Goal: Task Accomplishment & Management: Manage account settings

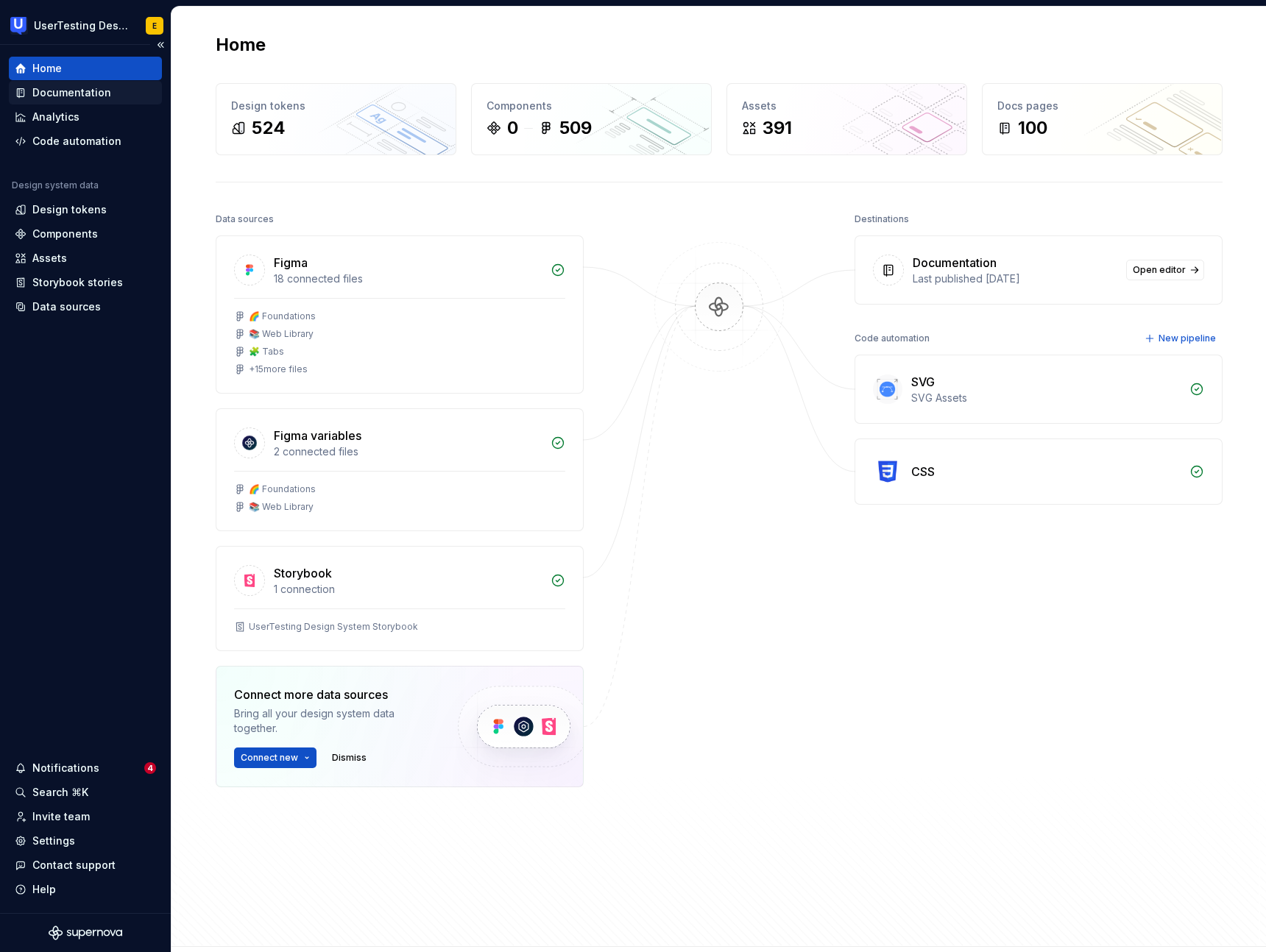
click at [95, 96] on div "Documentation" at bounding box center [72, 93] width 79 height 15
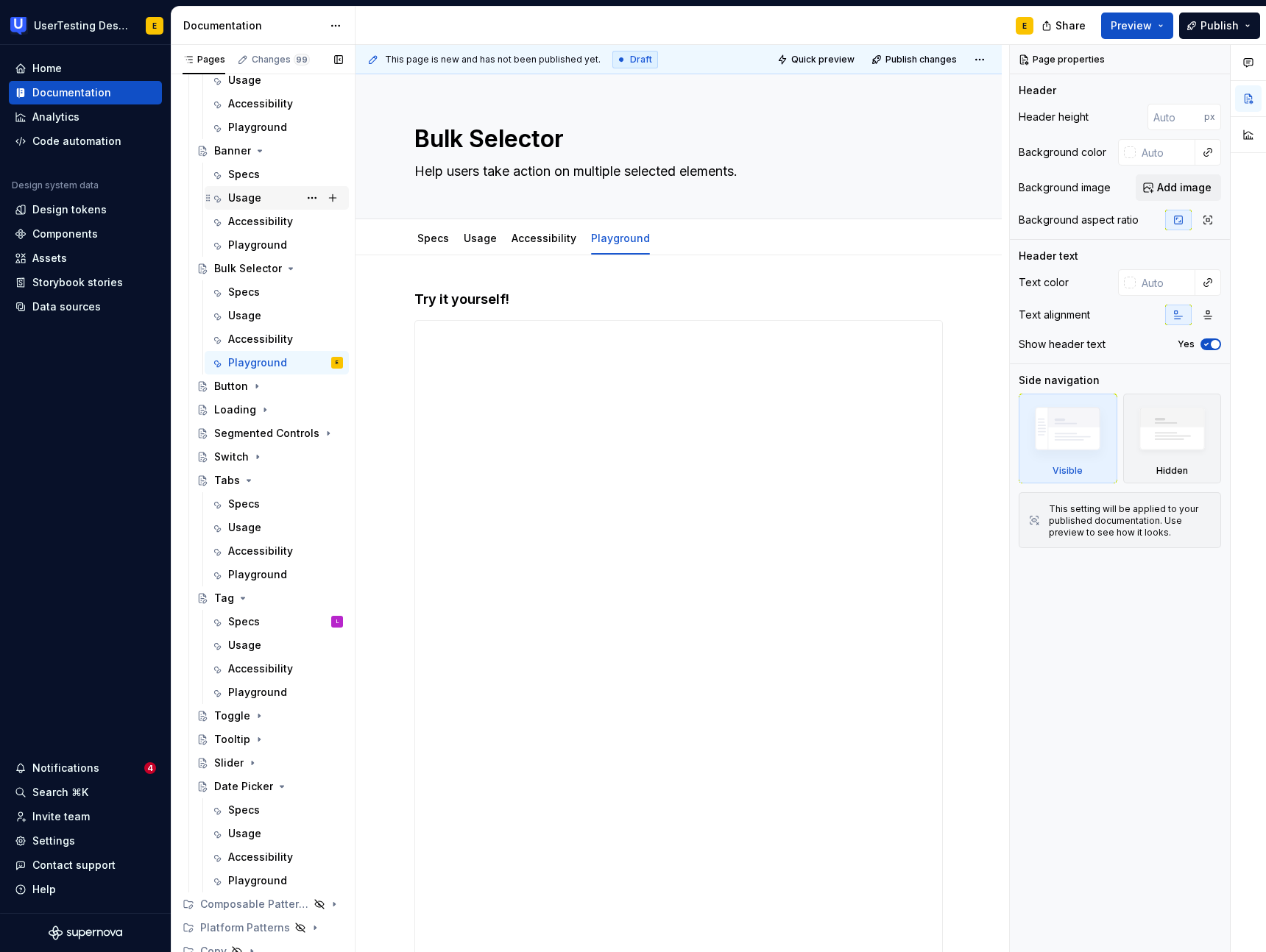
scroll to position [257, 0]
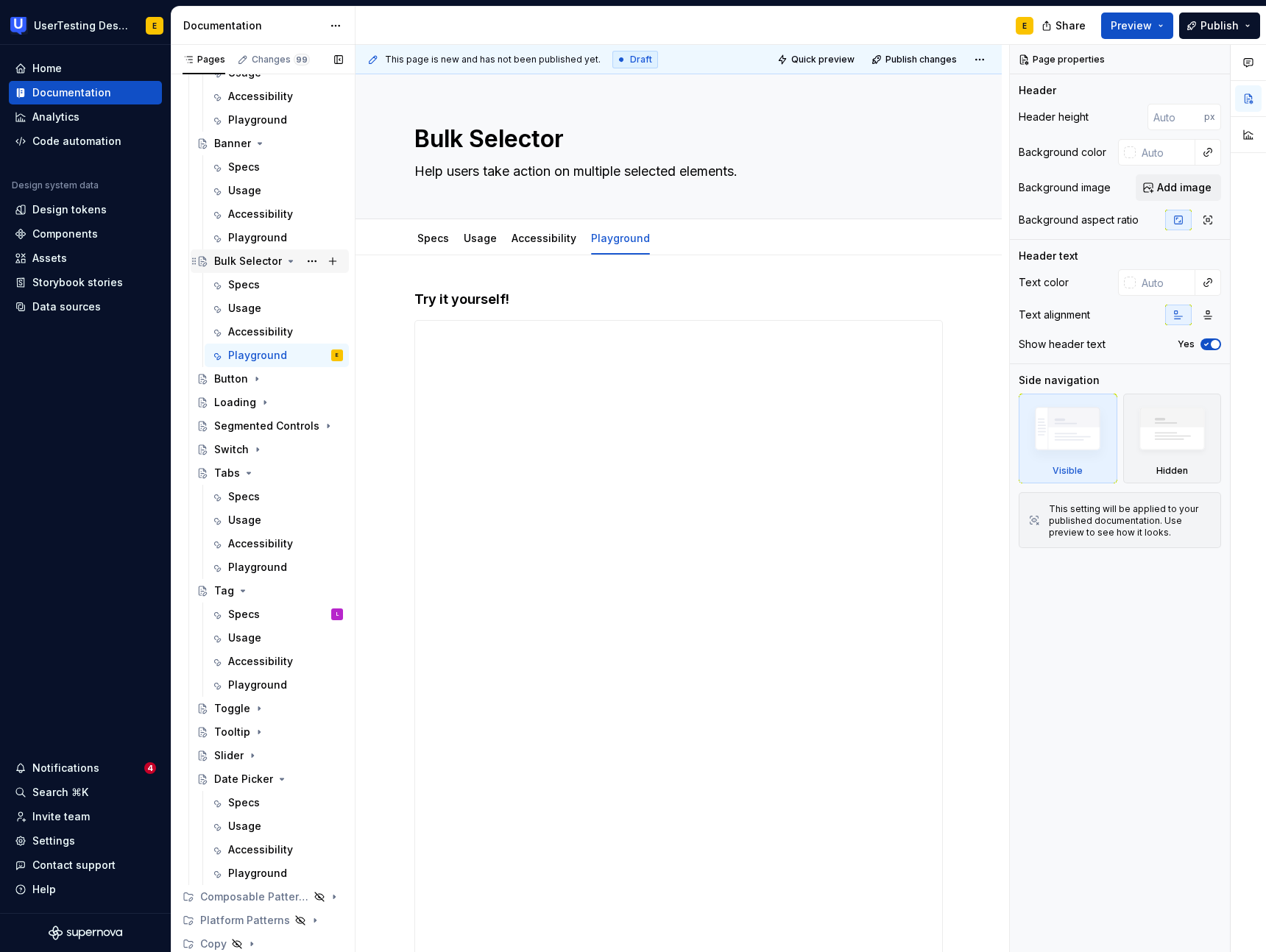
click at [287, 260] on icon "Page tree" at bounding box center [290, 261] width 12 height 12
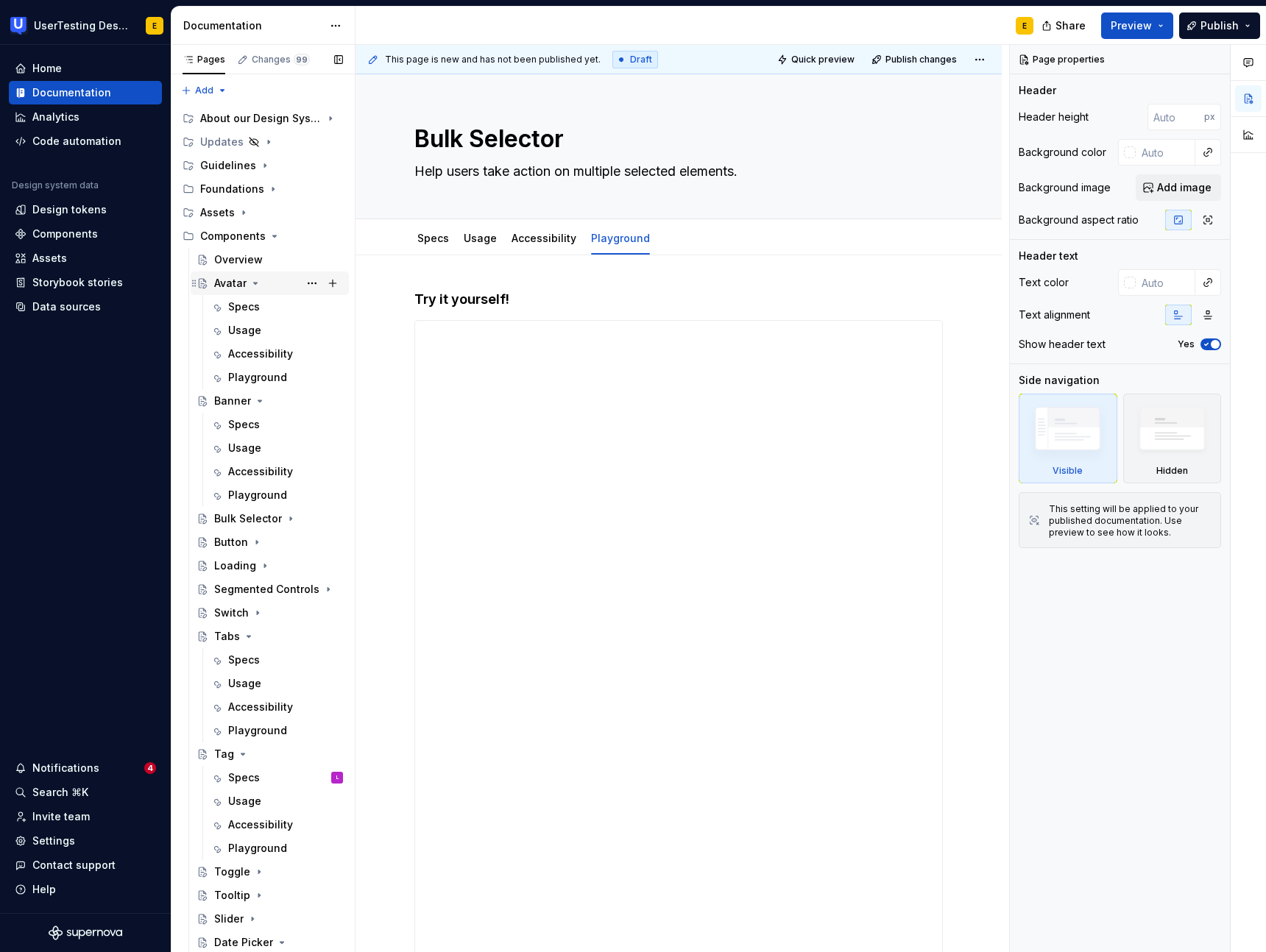
click at [256, 284] on icon "Page tree" at bounding box center [255, 283] width 12 height 12
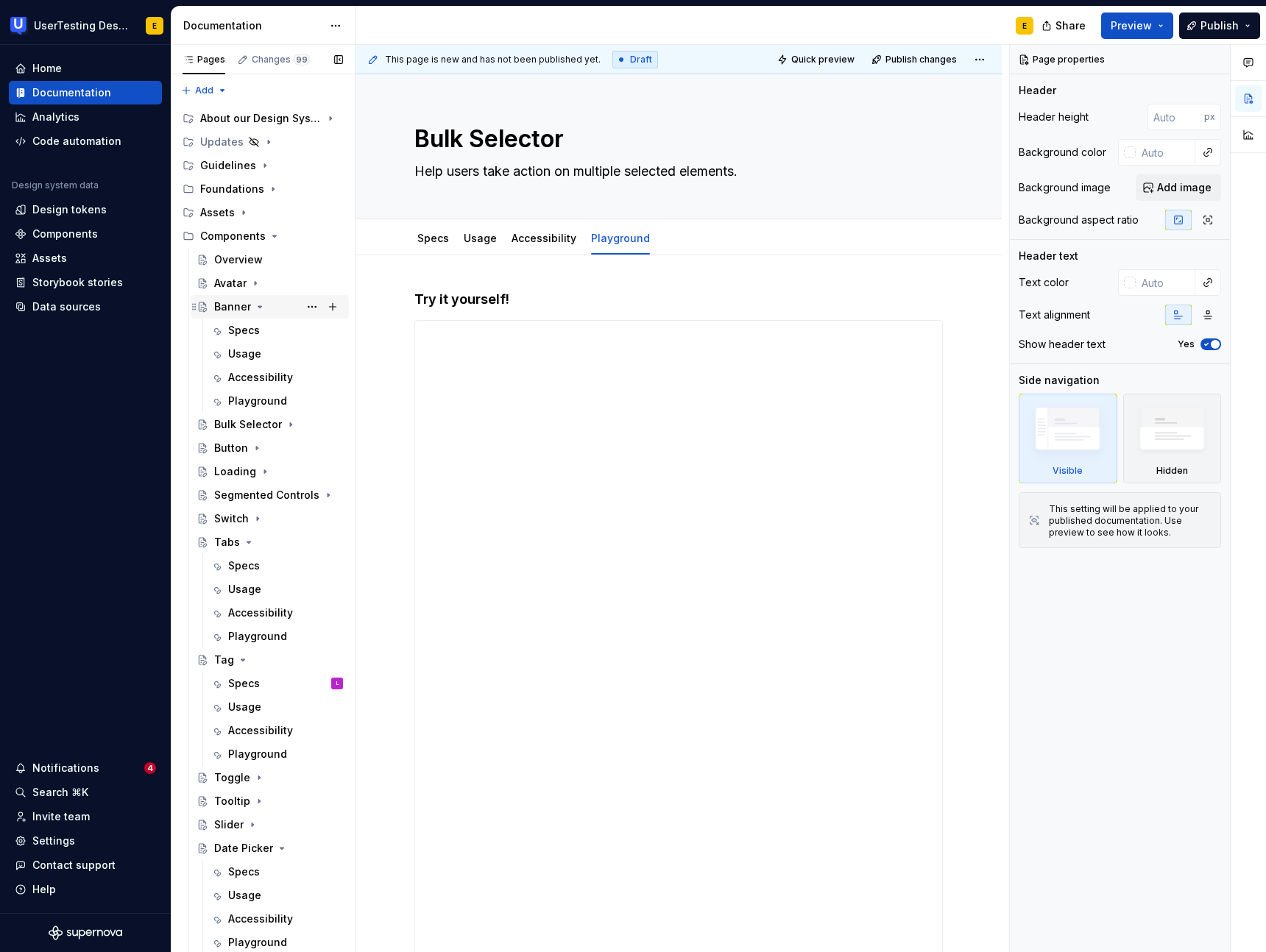
click at [261, 308] on icon "Page tree" at bounding box center [260, 307] width 12 height 12
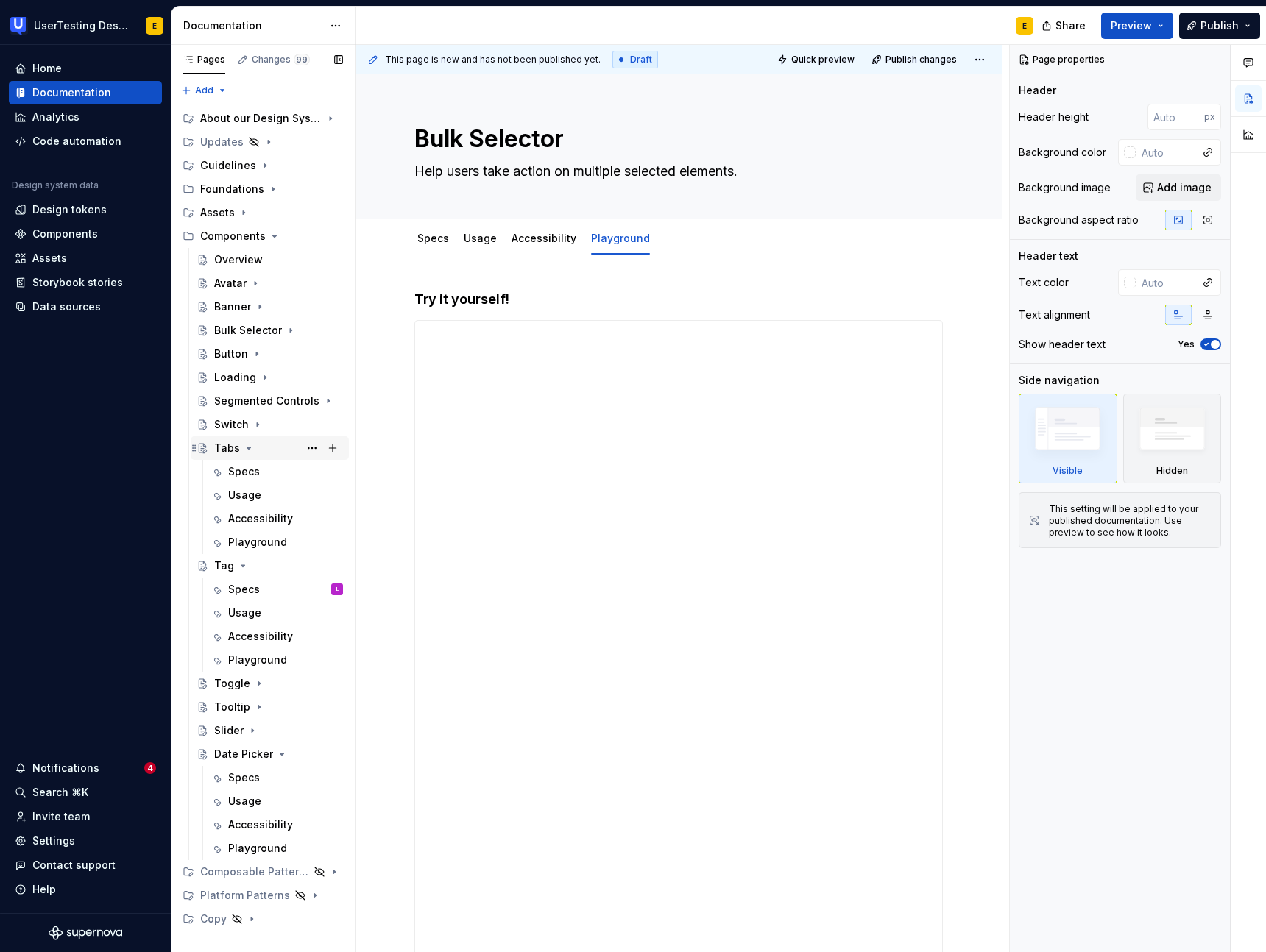
click at [247, 447] on icon "Page tree" at bounding box center [249, 448] width 3 height 2
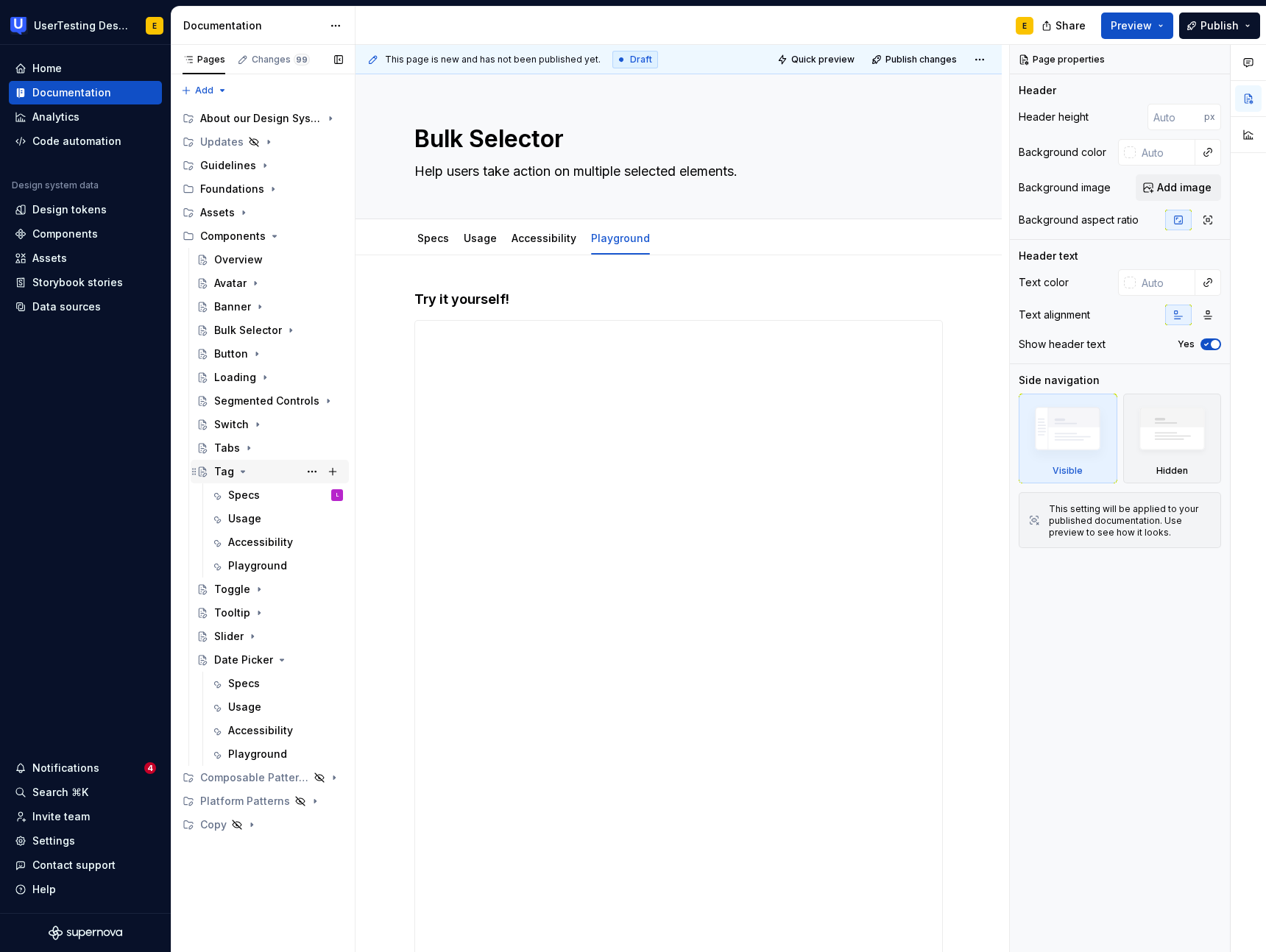
click at [243, 472] on icon "Page tree" at bounding box center [243, 472] width 3 height 2
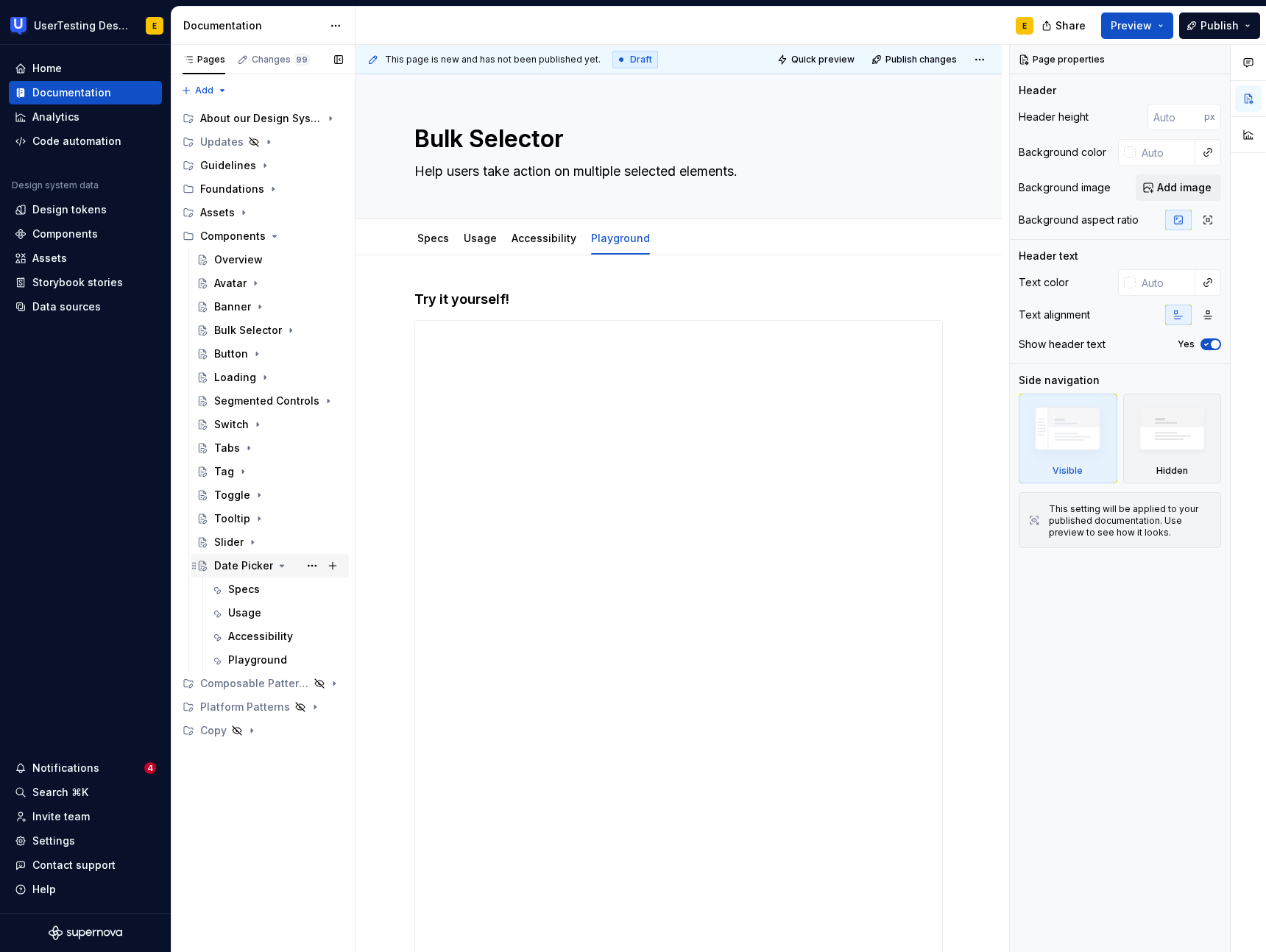
click at [280, 566] on icon "Page tree" at bounding box center [282, 566] width 12 height 12
click at [337, 26] on html "UserTesting Design System E Home Documentation Analytics Code automation Design…" at bounding box center [633, 476] width 1266 height 952
click at [308, 25] on html "UserTesting Design System E Home Documentation Analytics Code automation Design…" at bounding box center [633, 476] width 1266 height 952
click at [85, 236] on div "Components" at bounding box center [65, 234] width 66 height 15
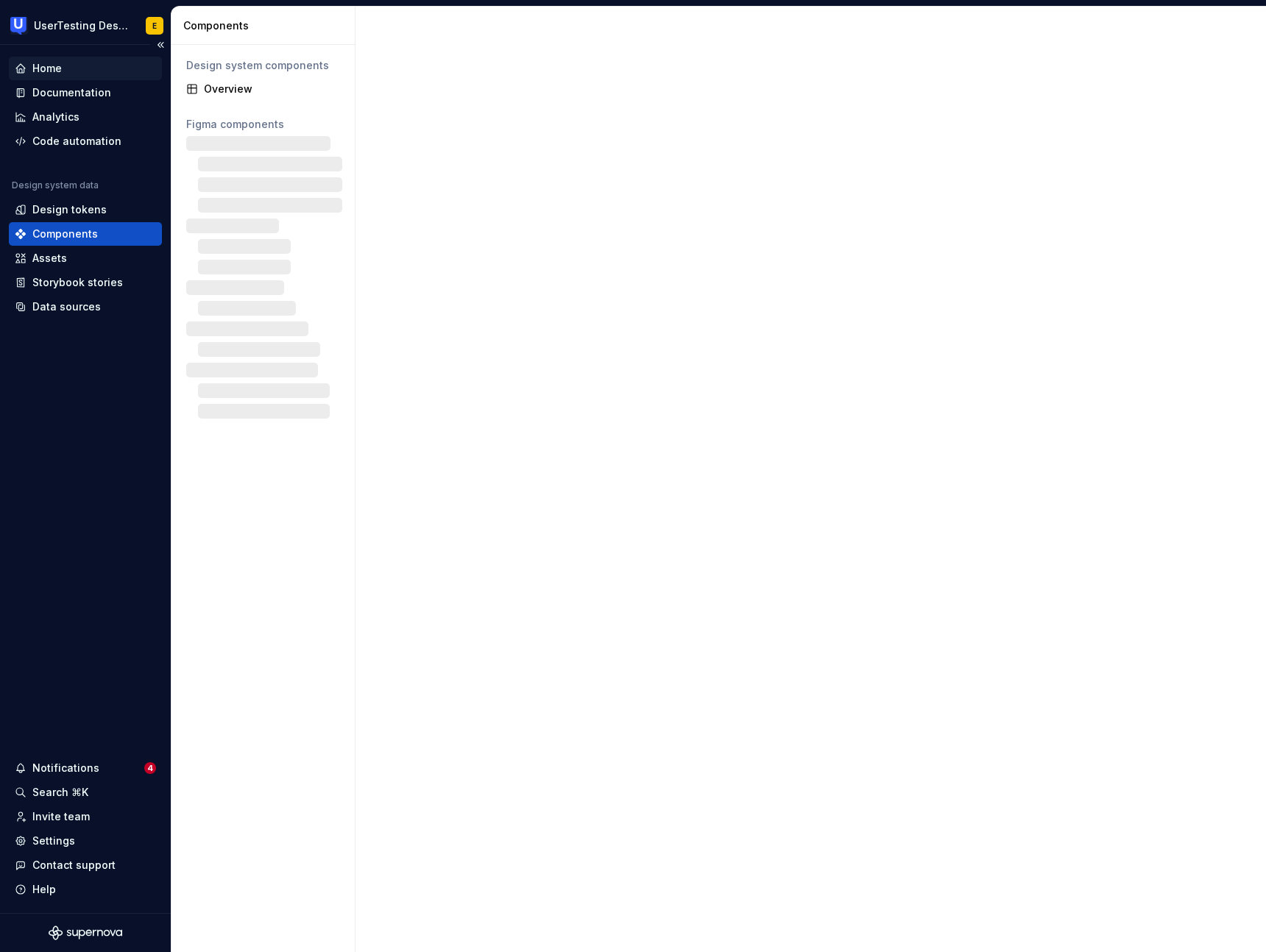
click at [58, 71] on div "Home" at bounding box center [47, 68] width 30 height 15
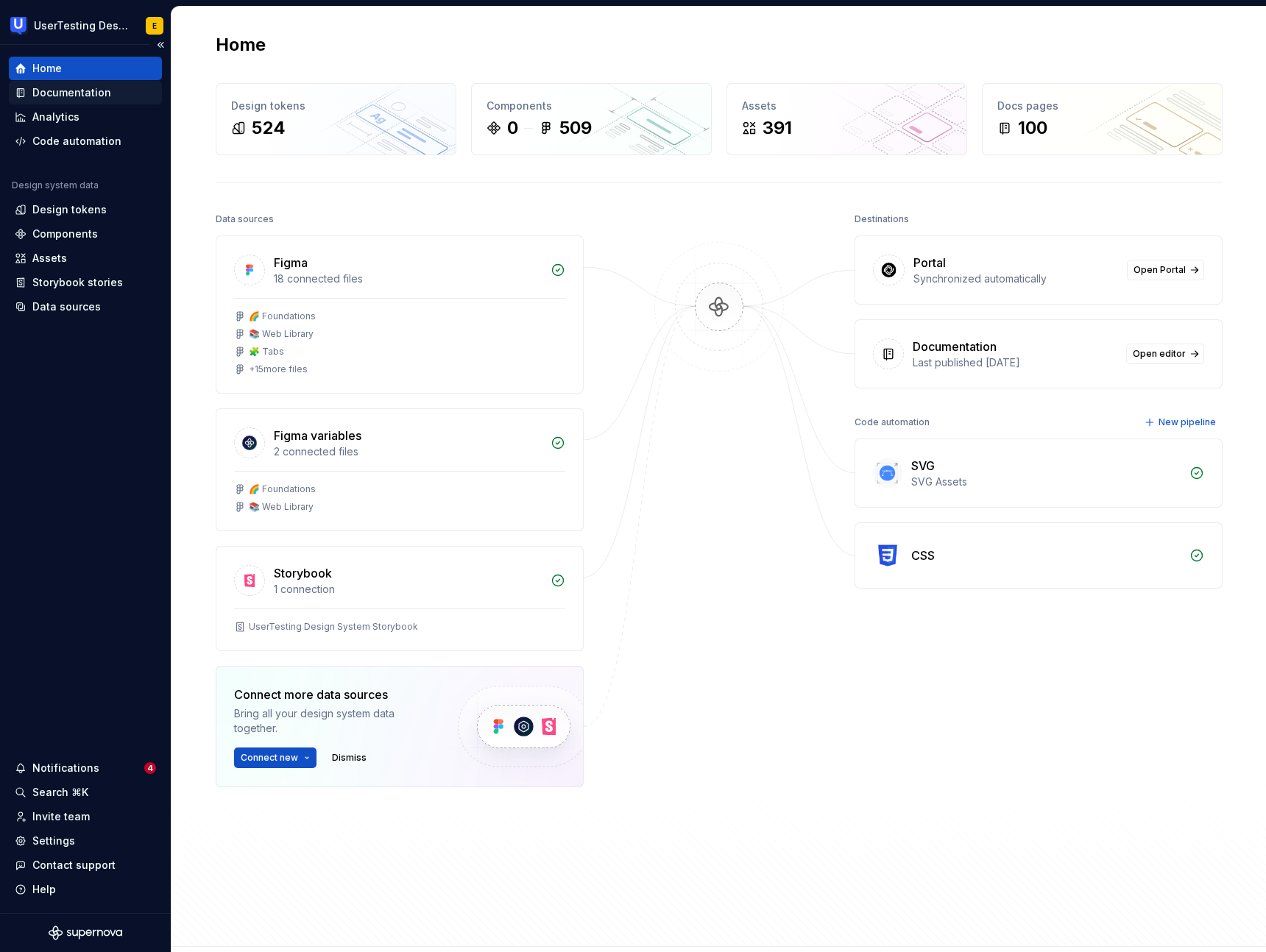
click at [81, 94] on div "Documentation" at bounding box center [72, 93] width 79 height 15
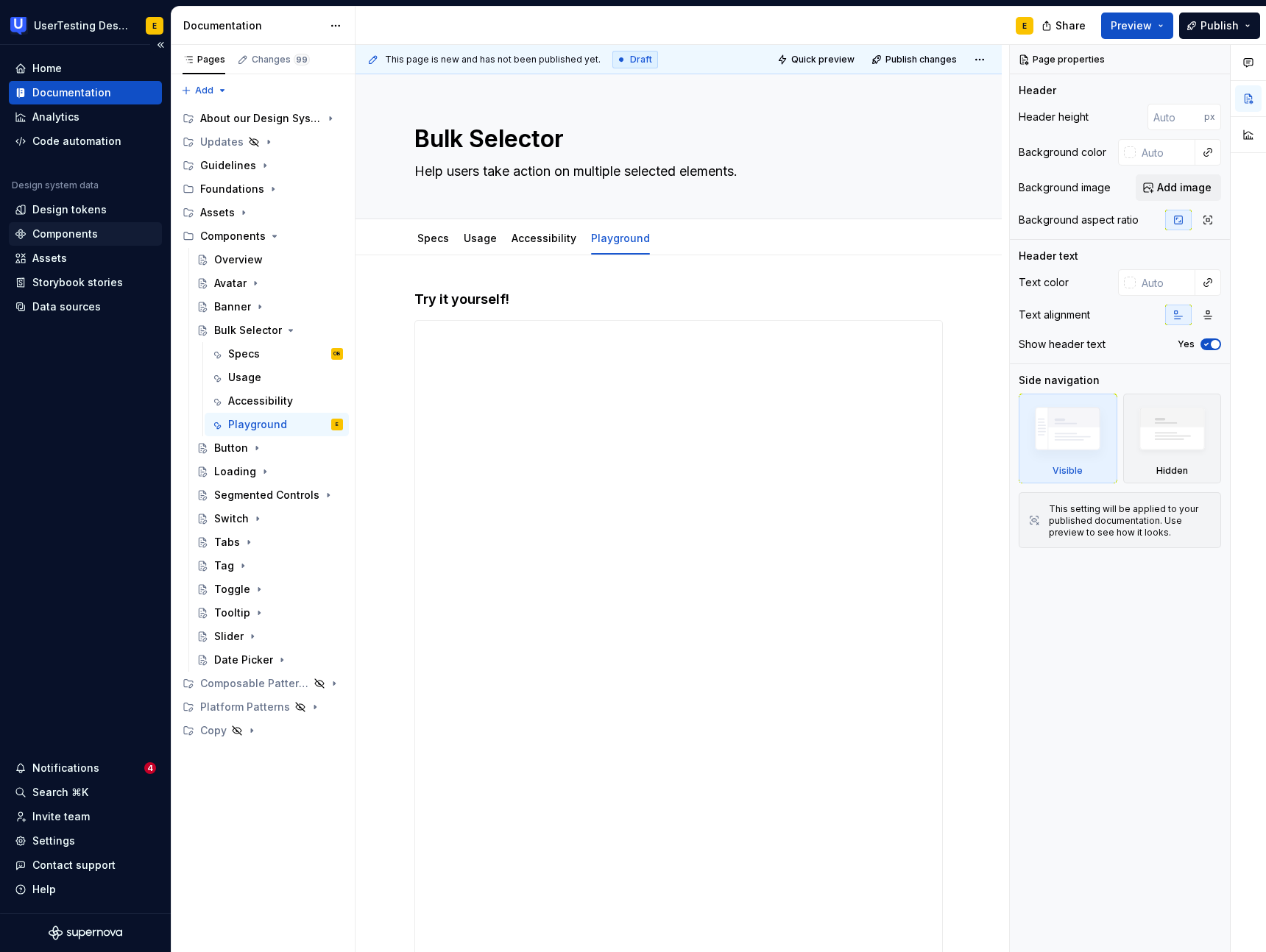
click at [88, 233] on div "Components" at bounding box center [65, 234] width 66 height 15
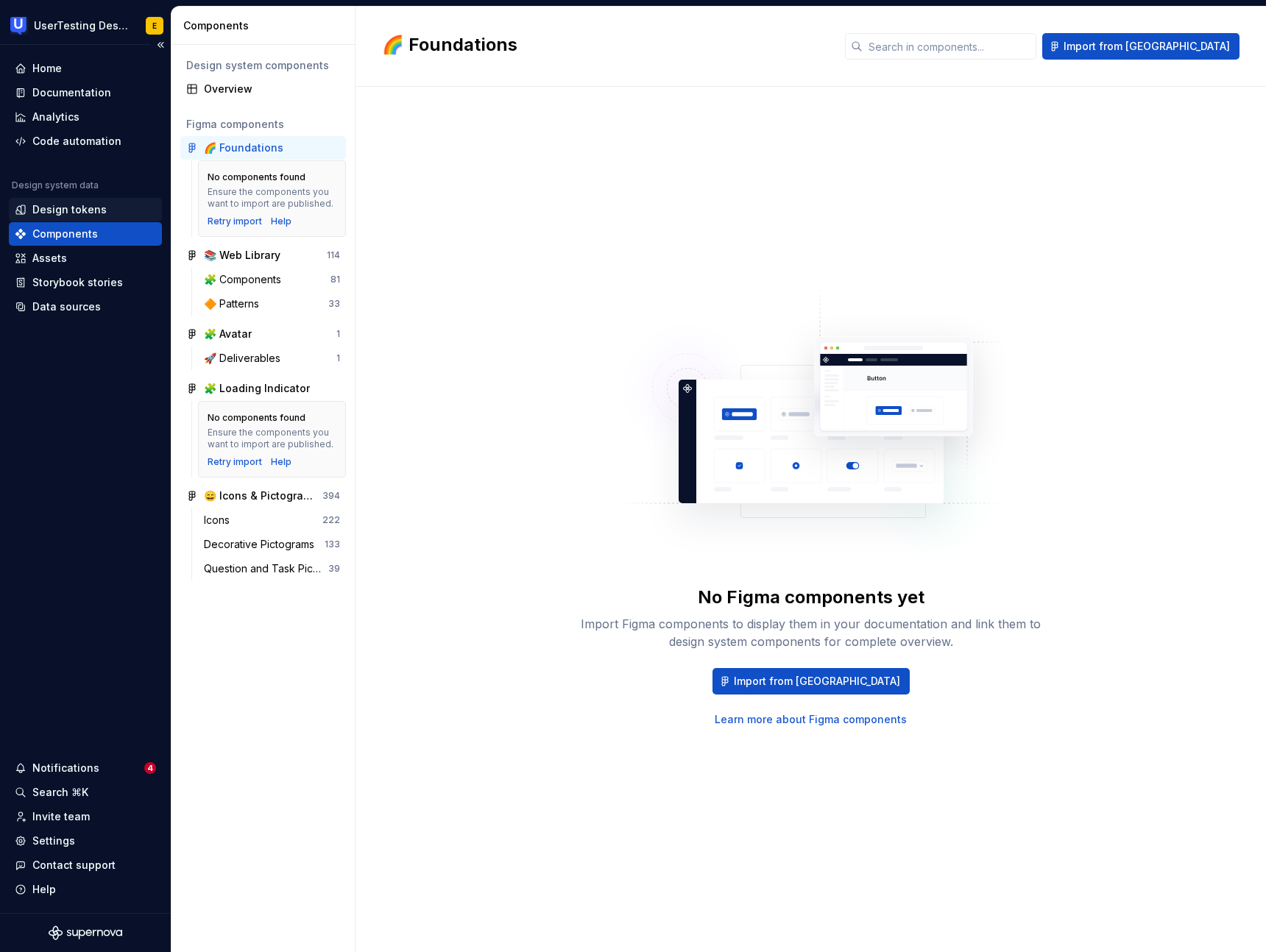
click at [78, 209] on div "Design tokens" at bounding box center [69, 210] width 74 height 15
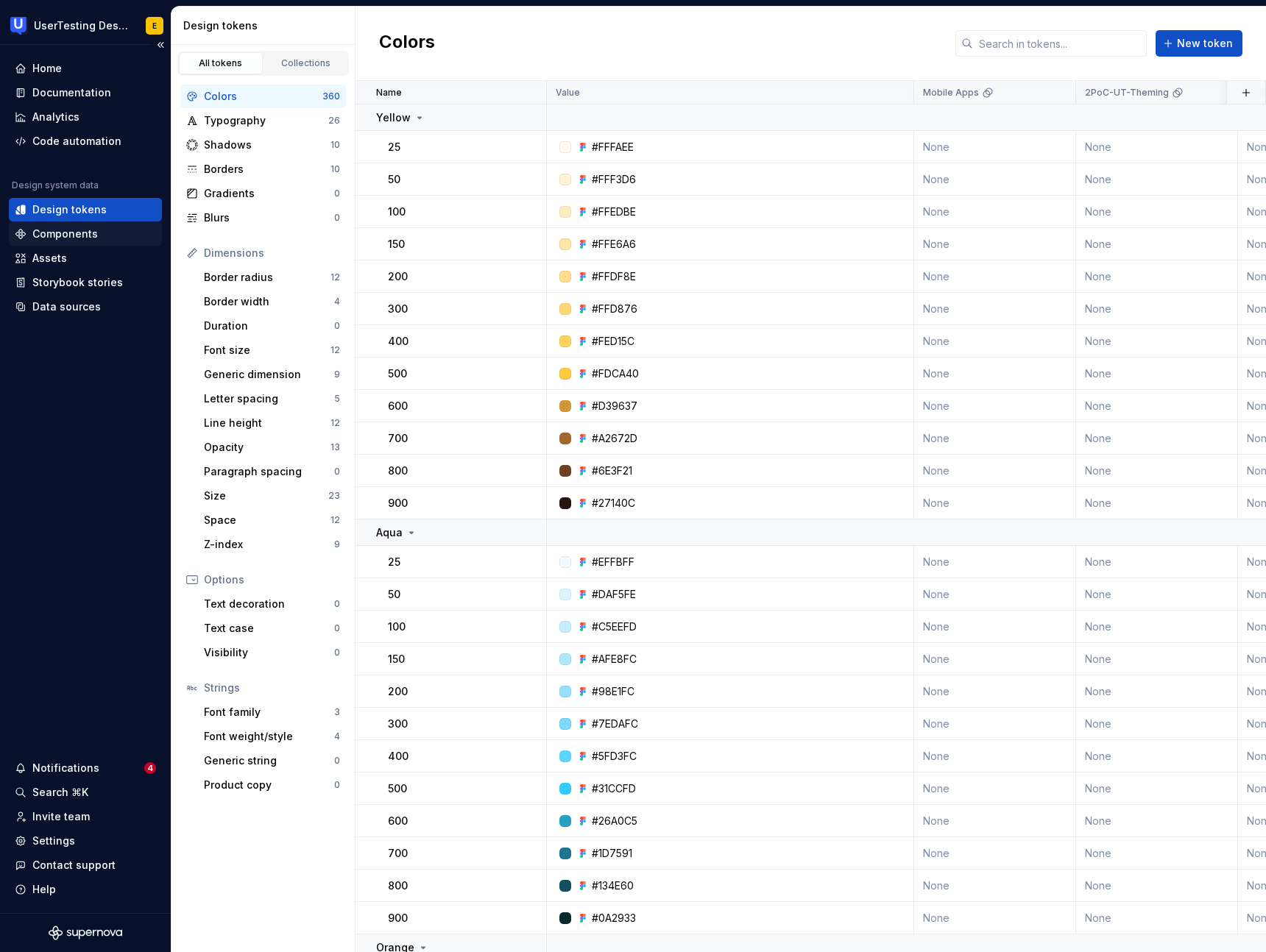
click at [75, 237] on div "Components" at bounding box center [65, 234] width 66 height 15
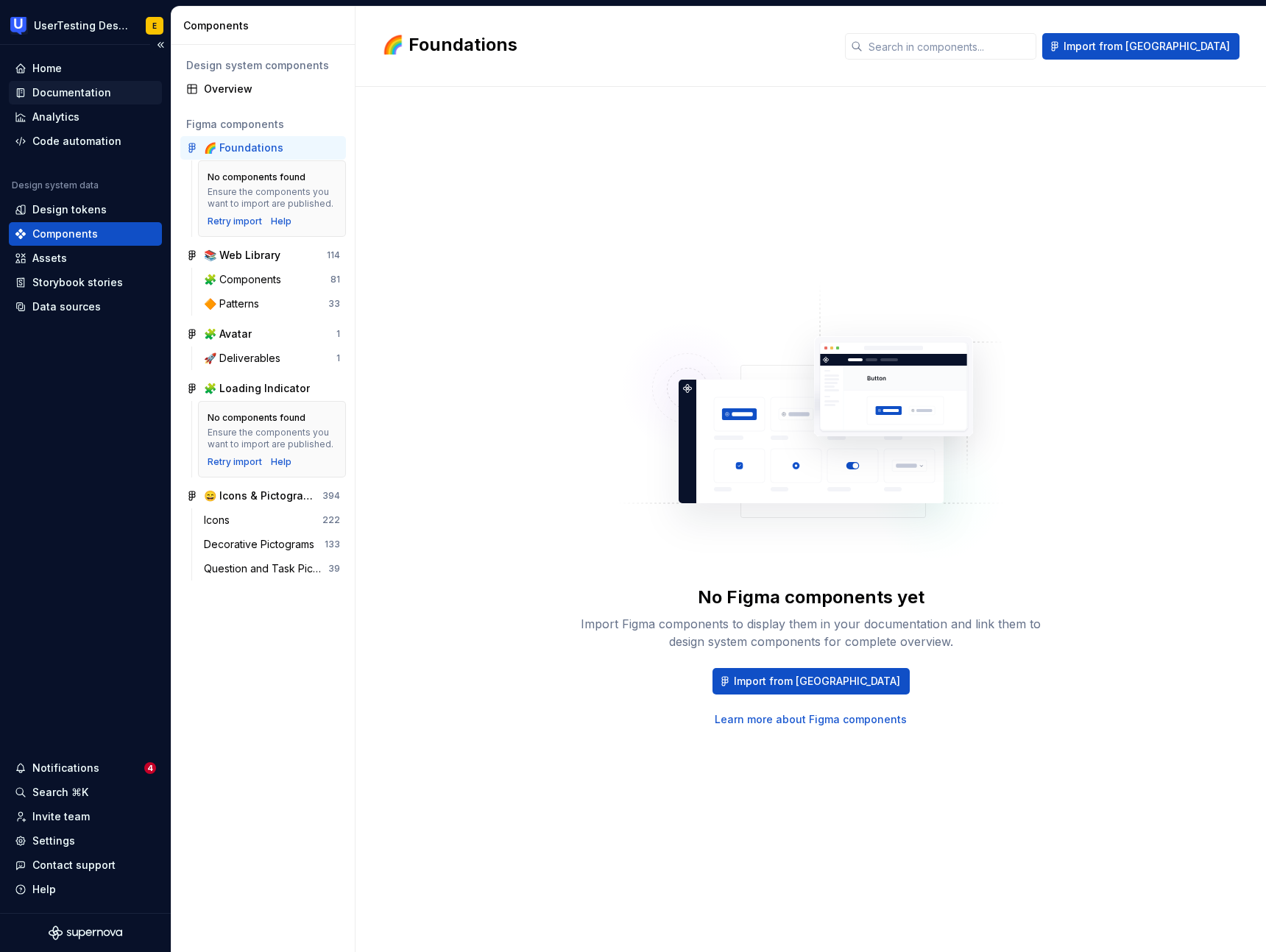
click at [88, 91] on div "Documentation" at bounding box center [72, 93] width 79 height 15
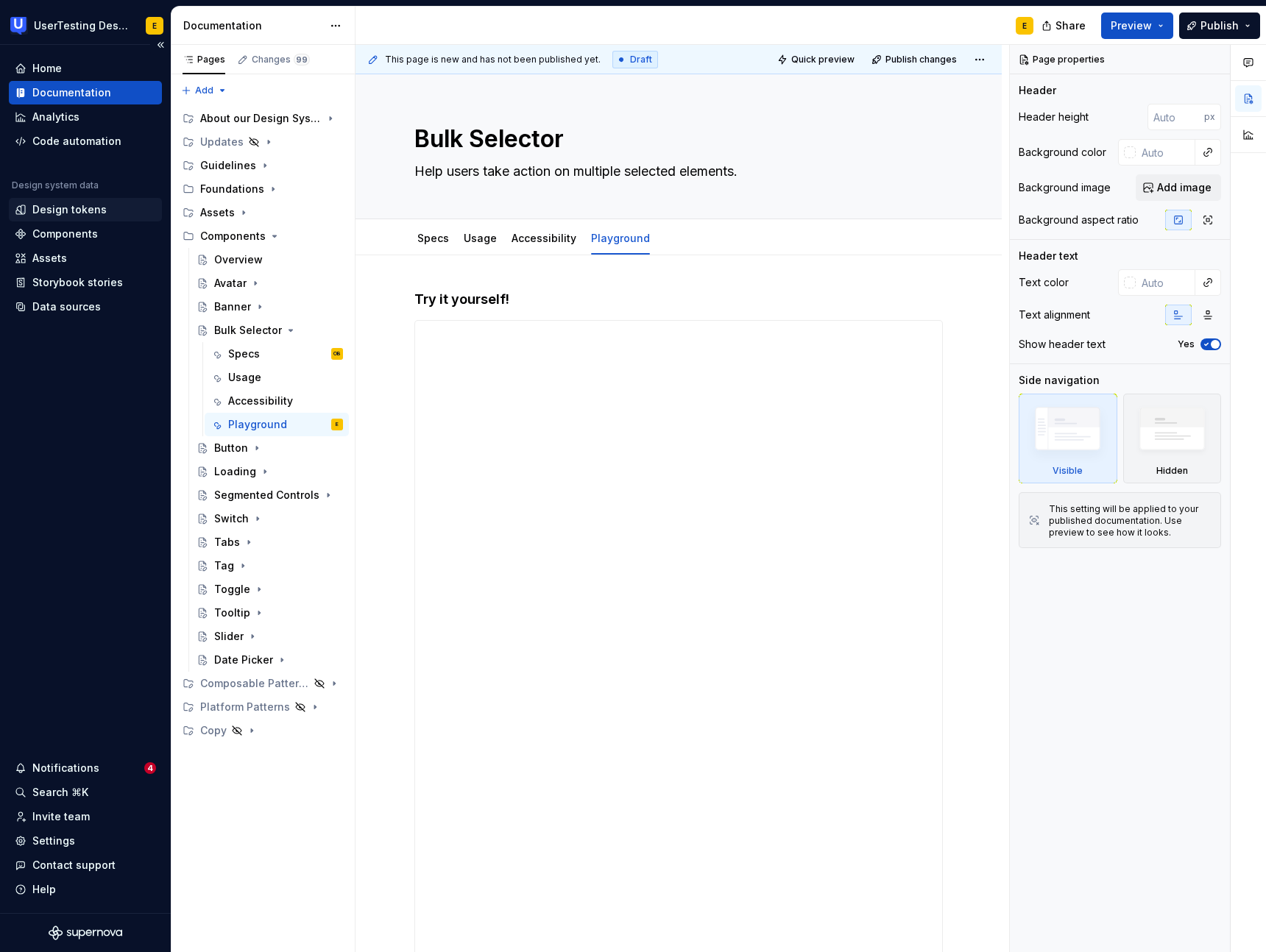
click at [93, 215] on div "Design tokens" at bounding box center [69, 210] width 74 height 15
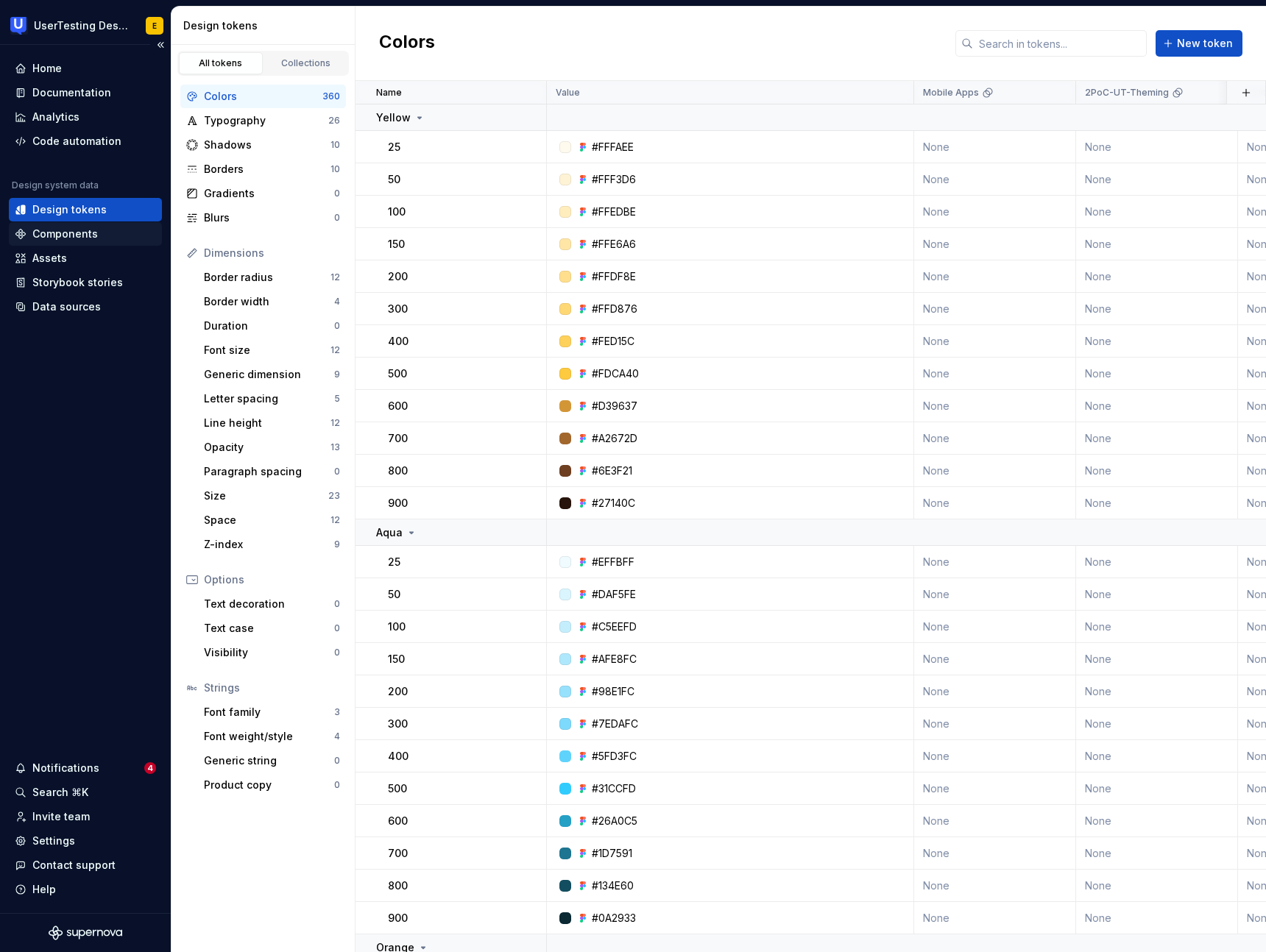
click at [90, 239] on div "Components" at bounding box center [65, 234] width 66 height 15
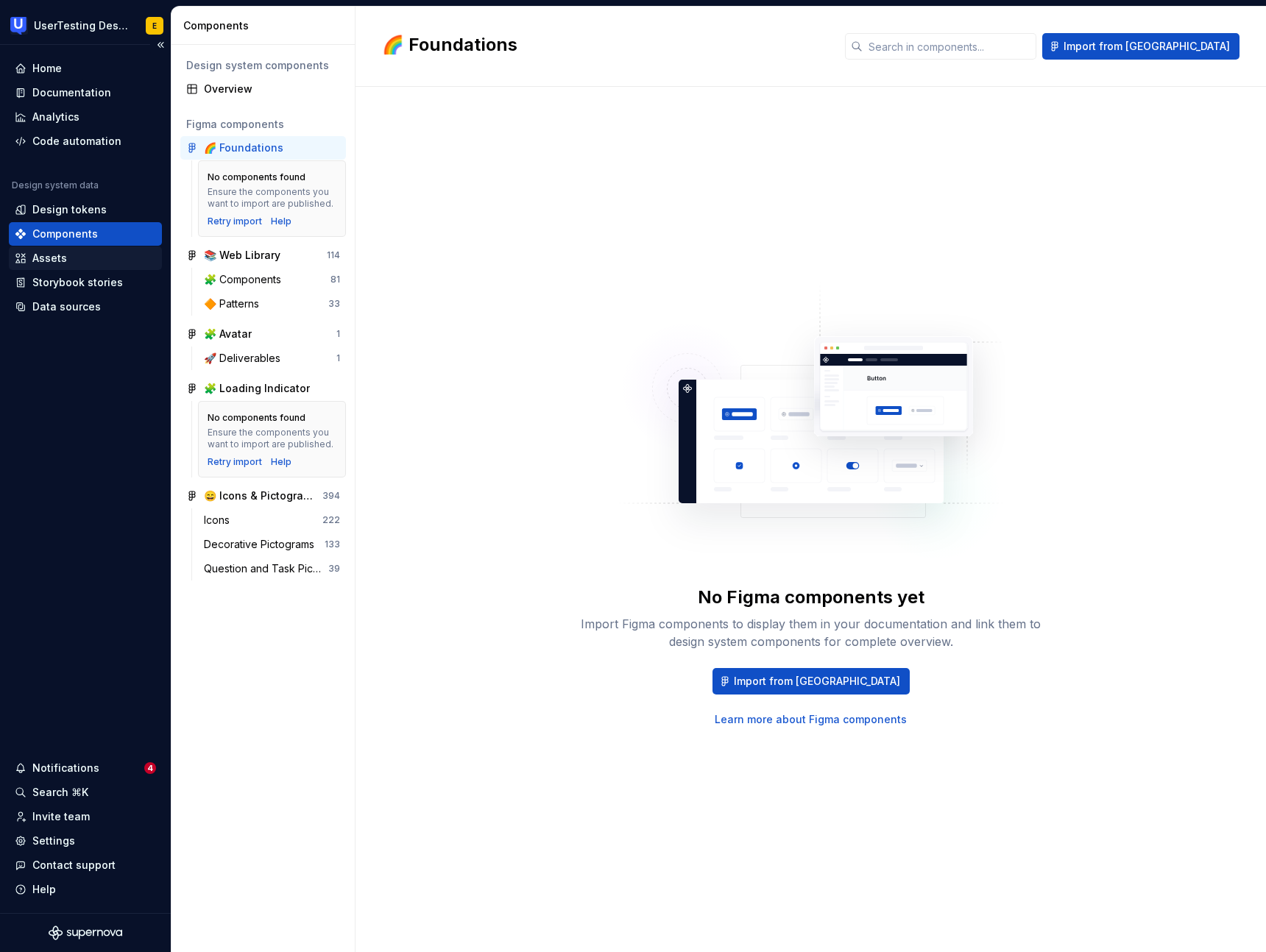
click at [58, 260] on div "Assets" at bounding box center [49, 258] width 35 height 15
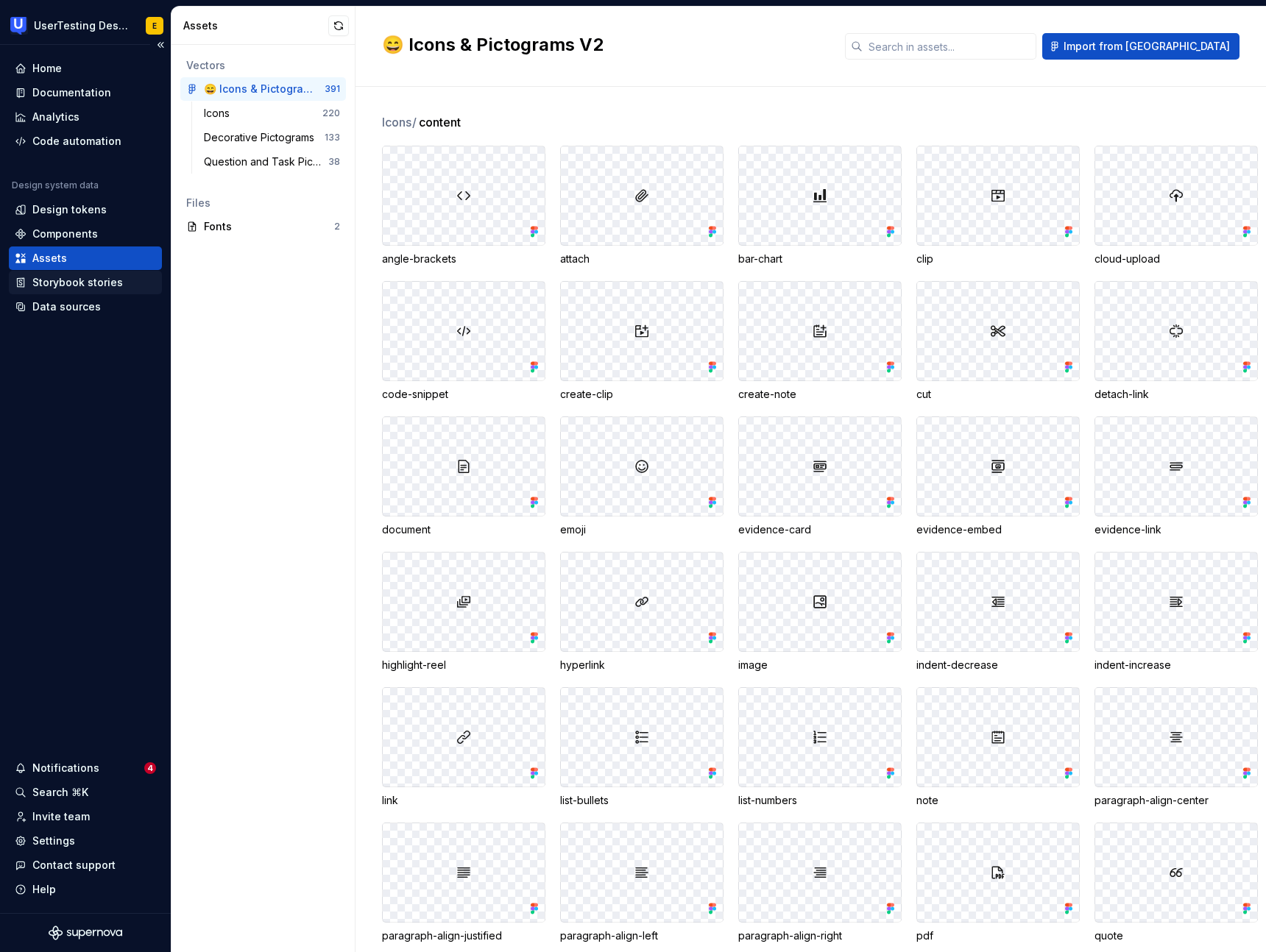
click at [92, 285] on div "Storybook stories" at bounding box center [77, 283] width 90 height 15
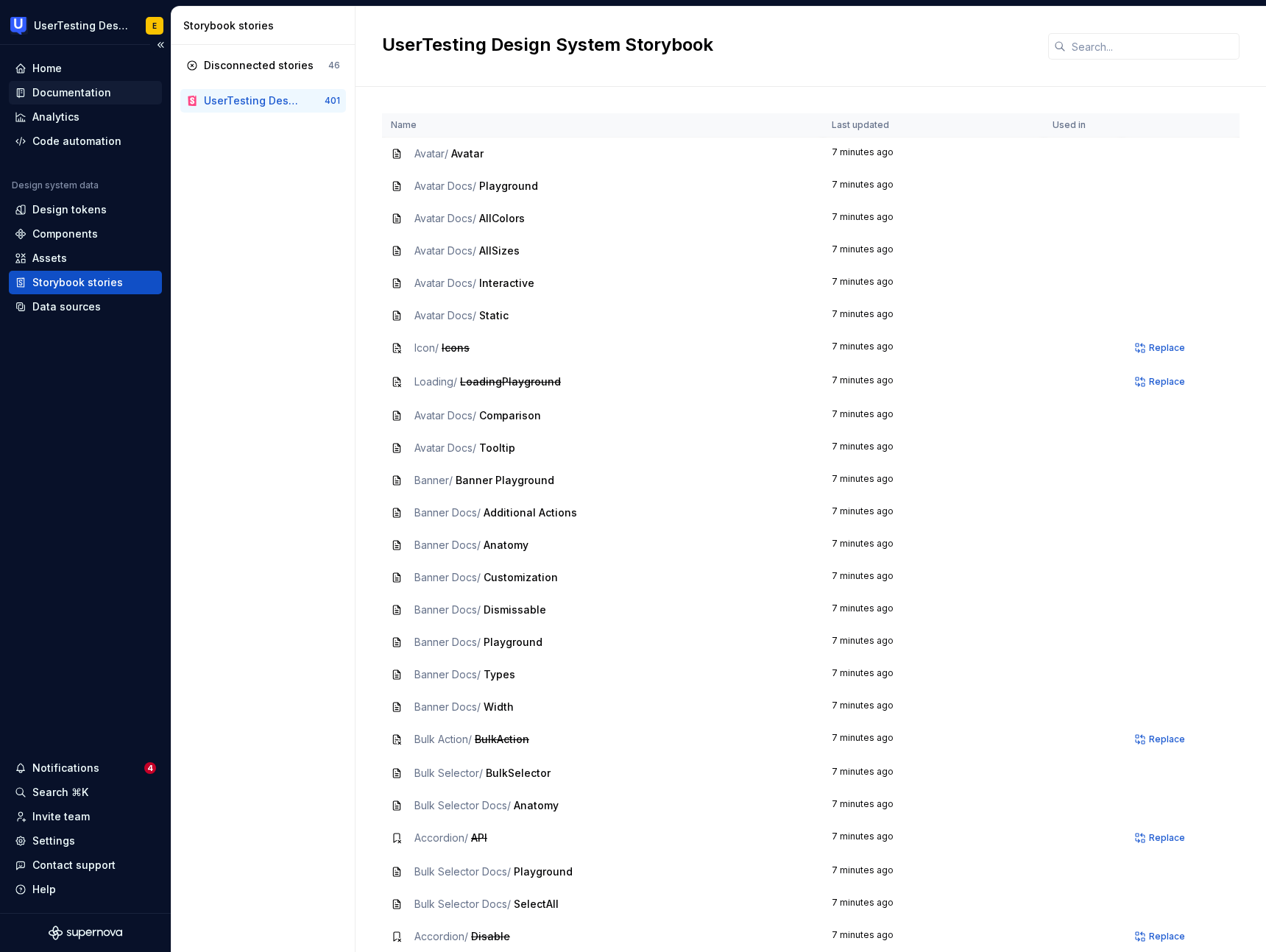
click at [69, 95] on div "Documentation" at bounding box center [72, 93] width 79 height 15
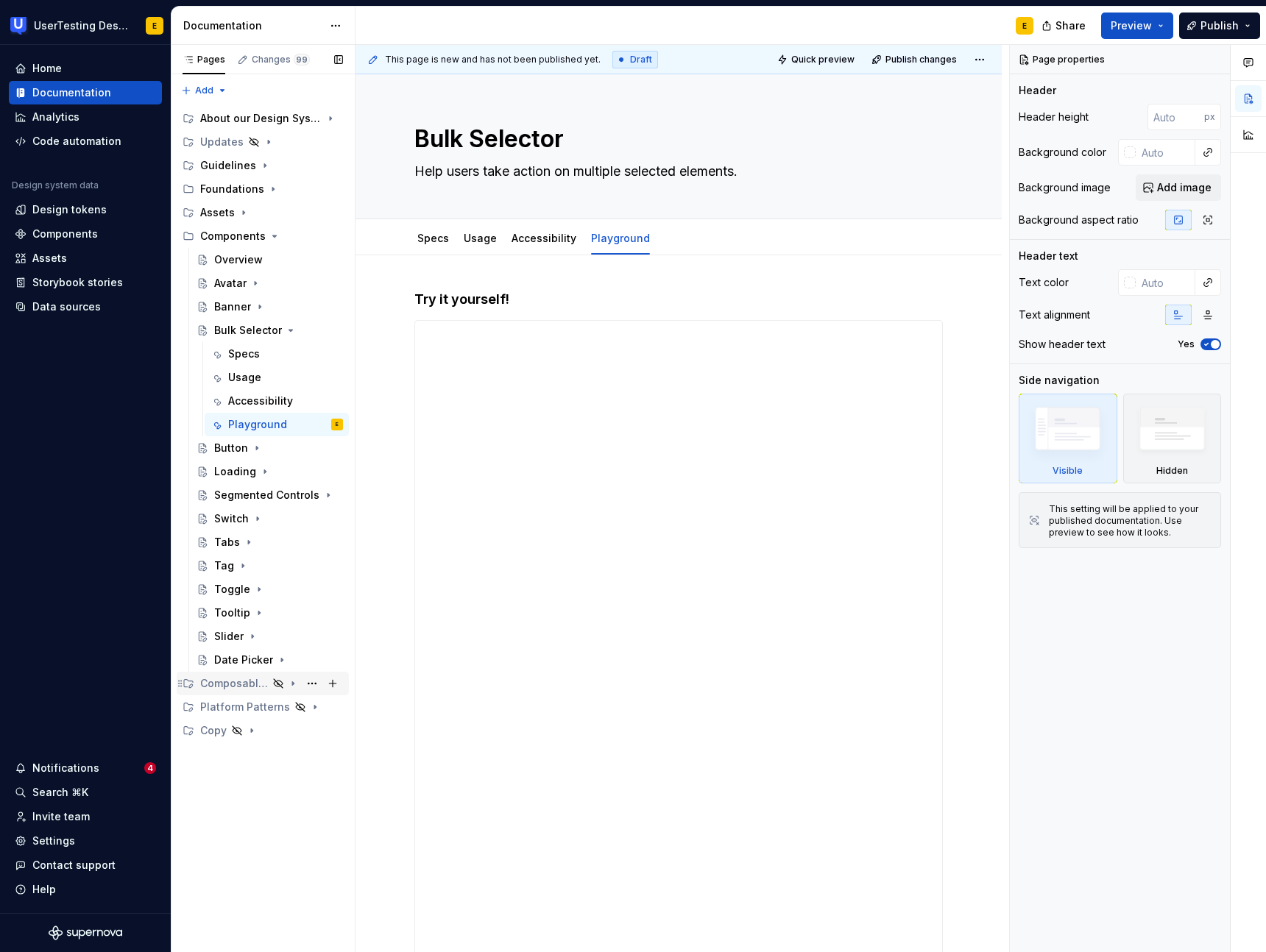
click at [223, 688] on div "Composable Patterns" at bounding box center [233, 684] width 67 height 15
click at [293, 684] on icon "Page tree" at bounding box center [293, 684] width 2 height 3
click at [293, 684] on icon "Page tree" at bounding box center [293, 684] width 3 height 2
click at [313, 685] on button "Page tree" at bounding box center [312, 683] width 21 height 21
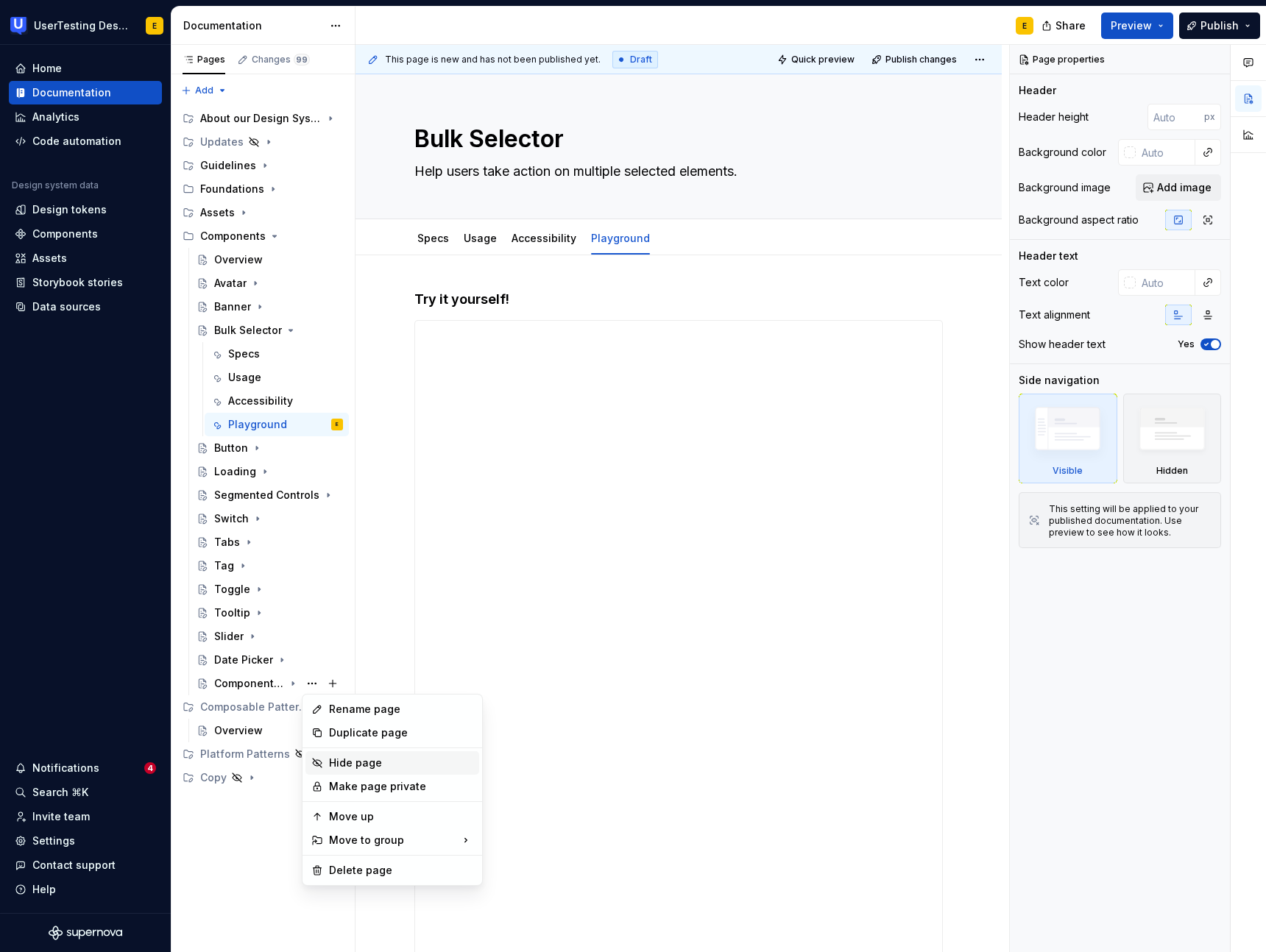
click at [374, 766] on div "Hide page" at bounding box center [400, 763] width 144 height 15
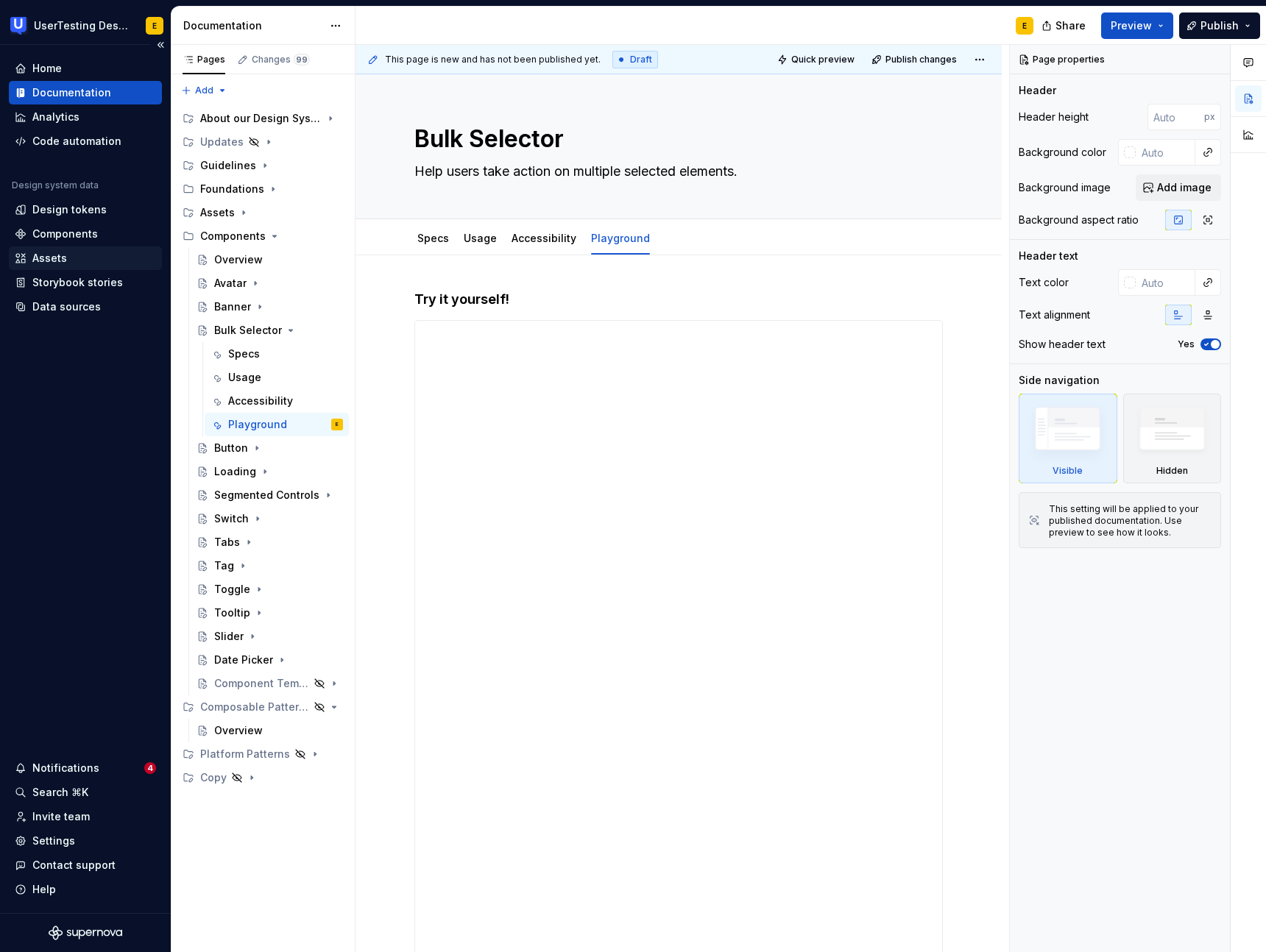
click at [82, 266] on div "Assets" at bounding box center [85, 258] width 153 height 24
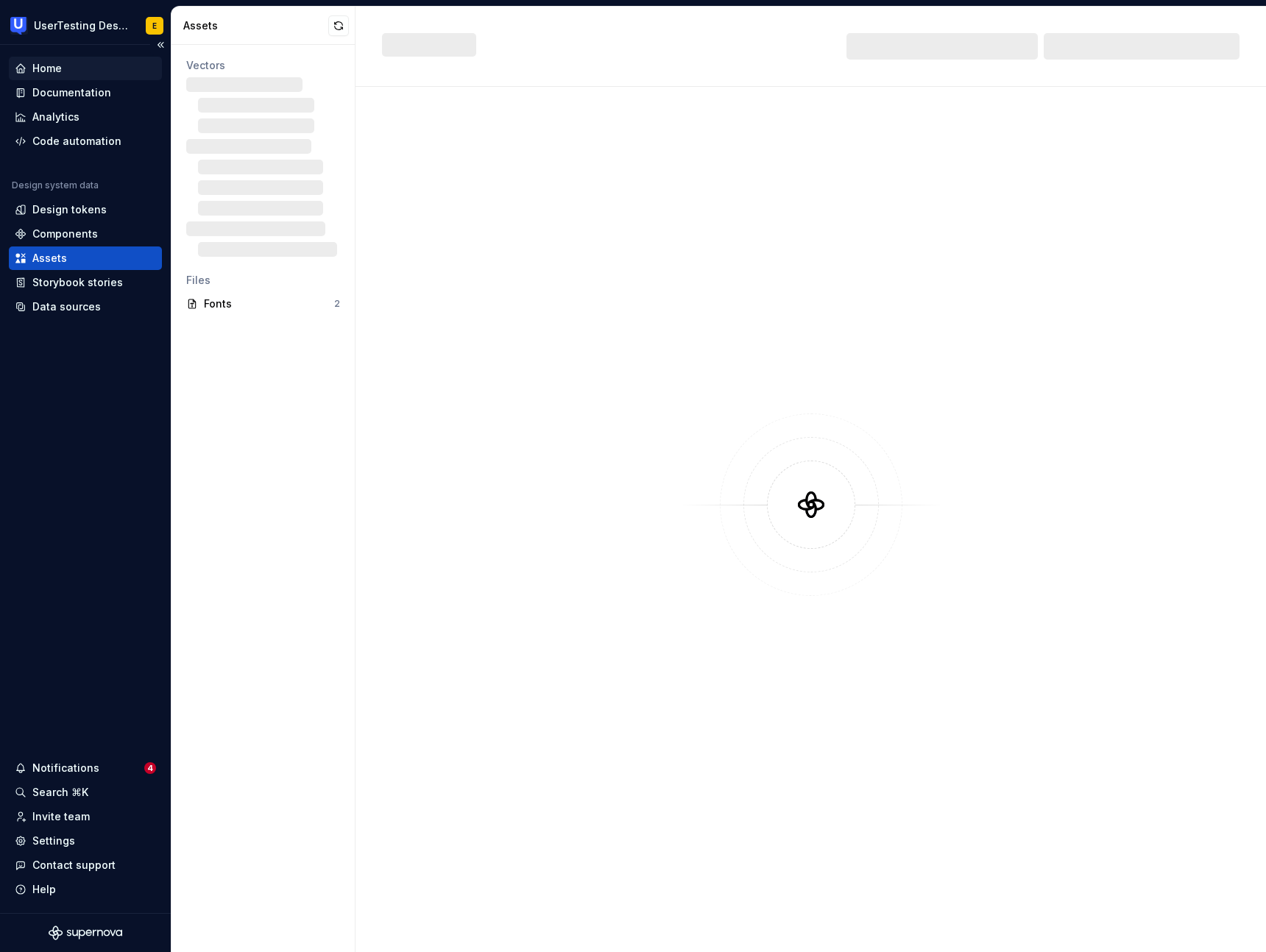
click at [65, 67] on div "Home" at bounding box center [85, 68] width 141 height 15
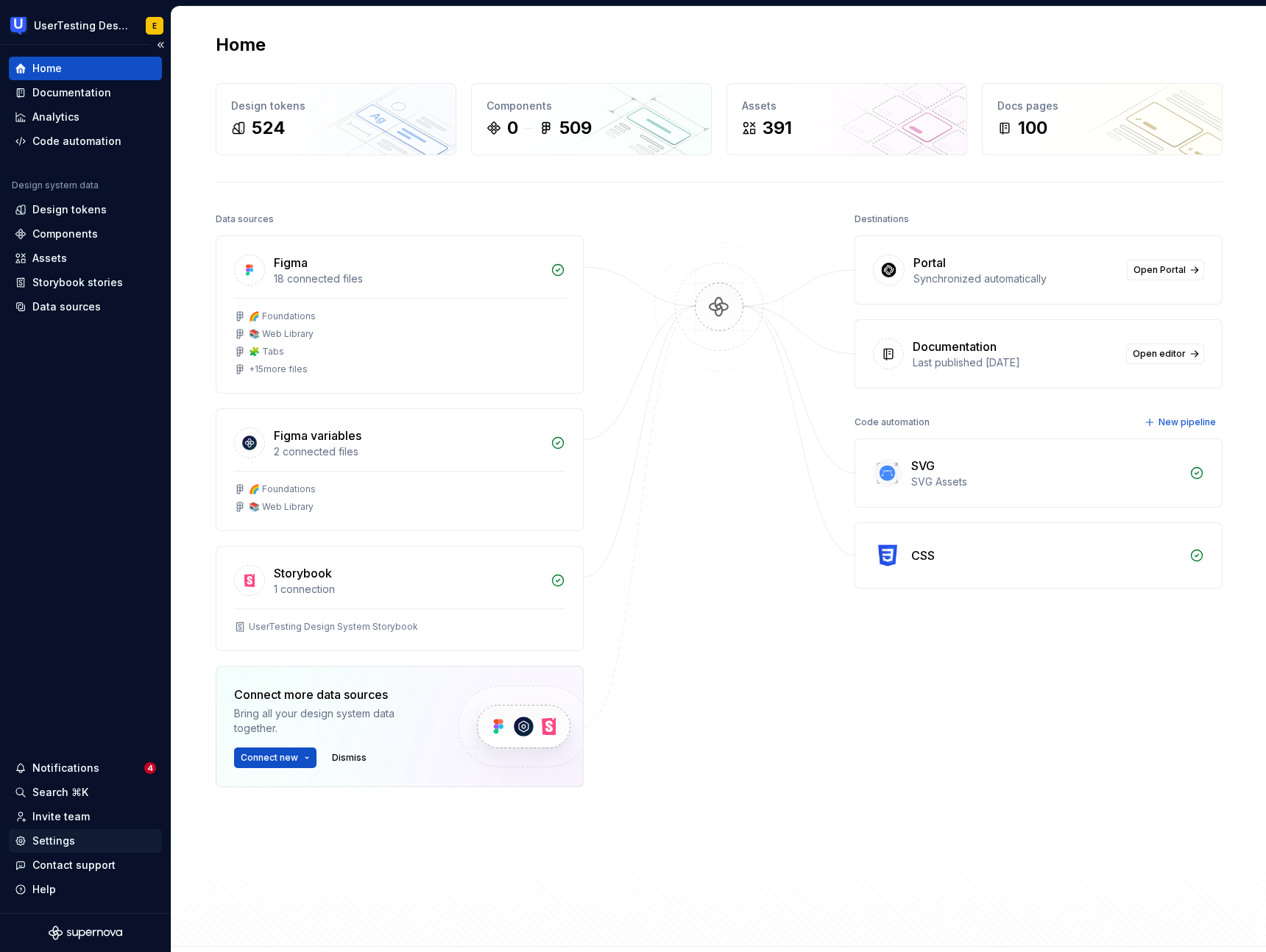
click at [79, 844] on div "Settings" at bounding box center [85, 841] width 141 height 15
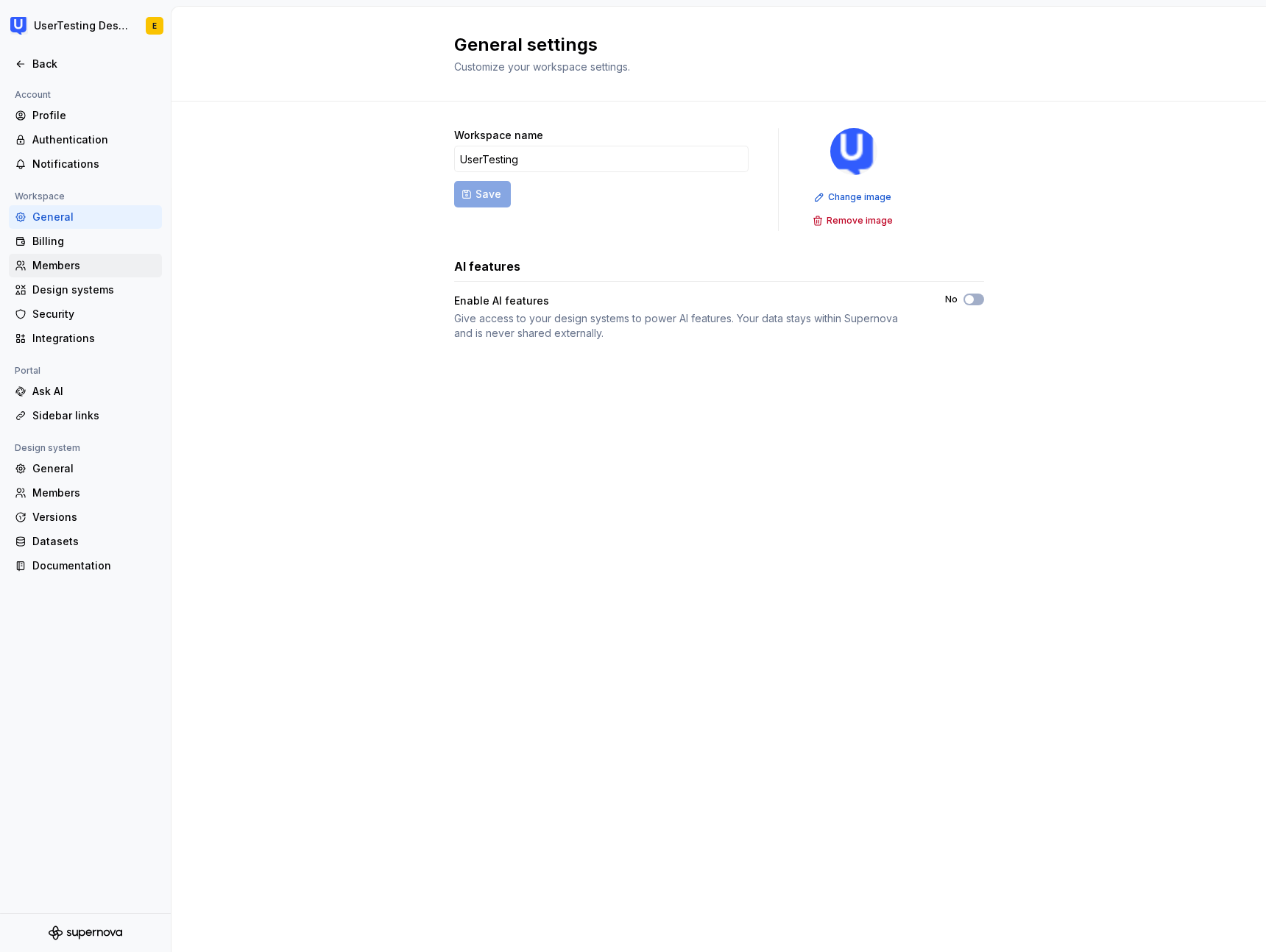
click at [69, 265] on div "Members" at bounding box center [94, 266] width 123 height 15
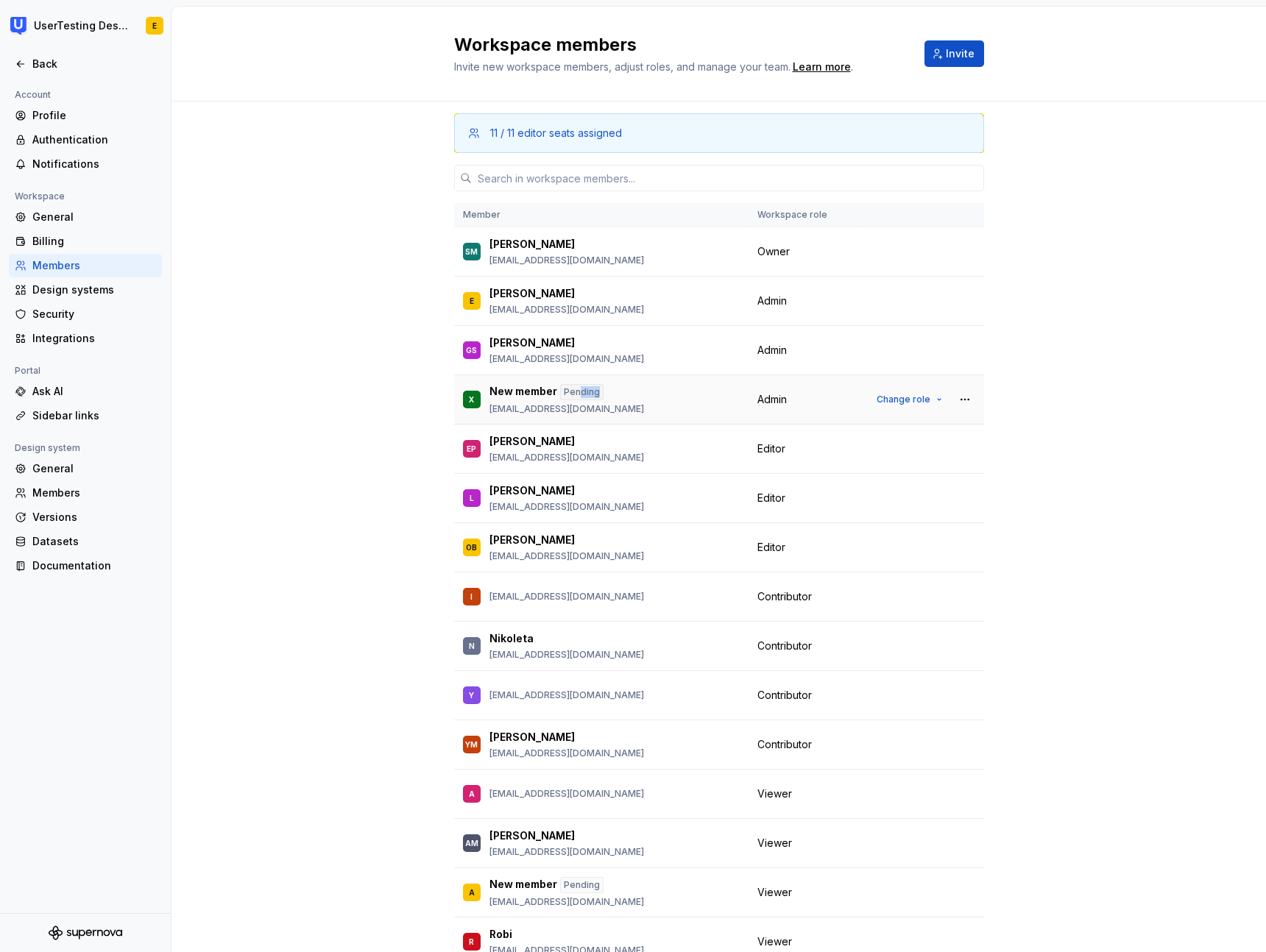
drag, startPoint x: 577, startPoint y: 391, endPoint x: 597, endPoint y: 390, distance: 20.0
click at [597, 390] on div "Pending" at bounding box center [581, 392] width 44 height 16
click at [617, 390] on div "X New member Pending [EMAIL_ADDRESS][DOMAIN_NAME]" at bounding box center [601, 400] width 277 height 31
drag, startPoint x: 511, startPoint y: 408, endPoint x: 593, endPoint y: 409, distance: 82.0
click at [573, 409] on p "[EMAIL_ADDRESS][DOMAIN_NAME]" at bounding box center [566, 409] width 155 height 12
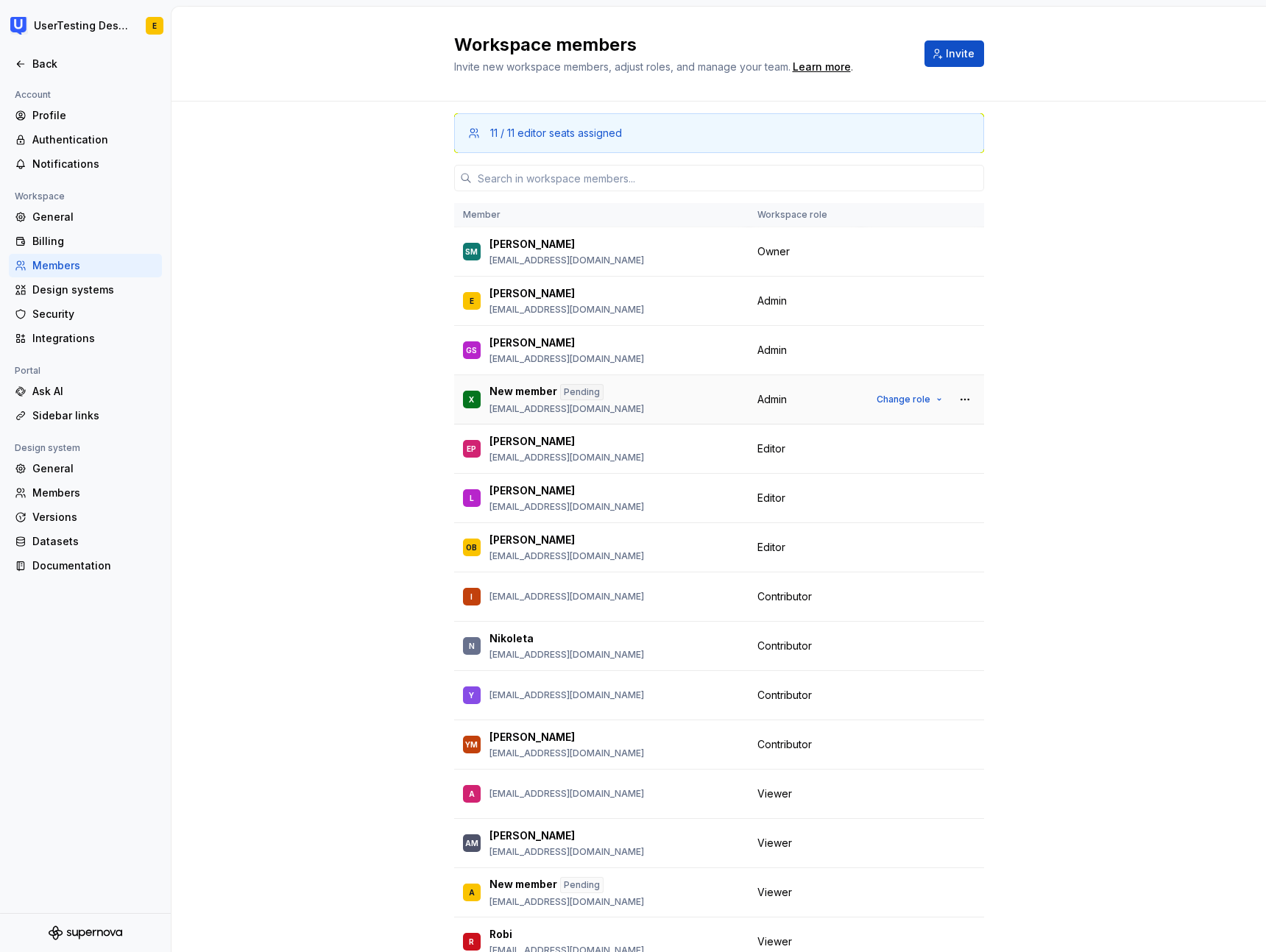
click at [615, 410] on div "X New member Pending [EMAIL_ADDRESS][DOMAIN_NAME]" at bounding box center [601, 400] width 277 height 31
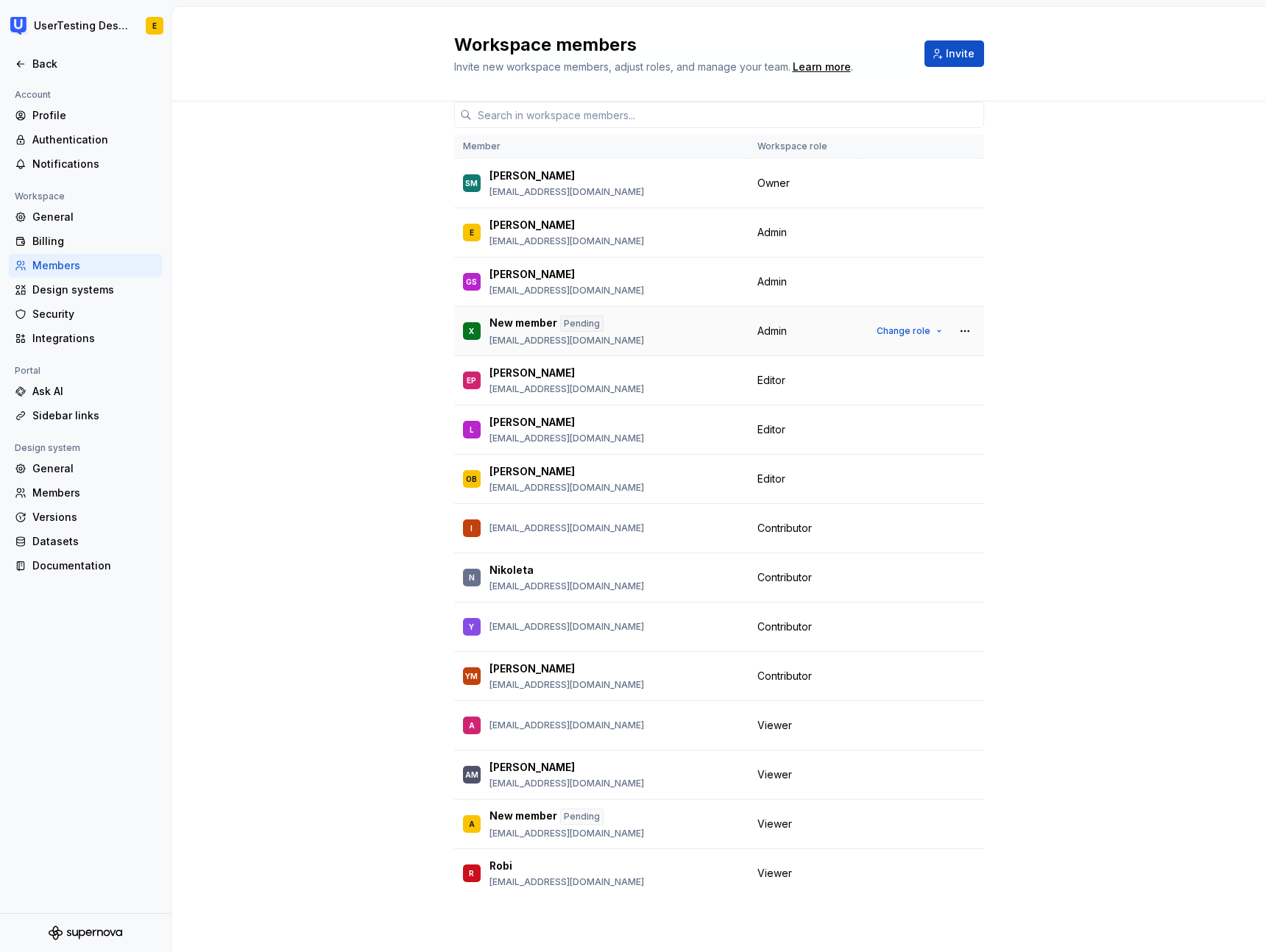
scroll to position [70, 0]
drag, startPoint x: 509, startPoint y: 832, endPoint x: 641, endPoint y: 835, distance: 132.0
click at [575, 836] on p "[EMAIL_ADDRESS][DOMAIN_NAME]" at bounding box center [566, 832] width 155 height 12
drag, startPoint x: 508, startPoint y: 885, endPoint x: 593, endPoint y: 883, distance: 85.0
click at [577, 885] on p "[EMAIL_ADDRESS][DOMAIN_NAME]" at bounding box center [566, 880] width 155 height 12
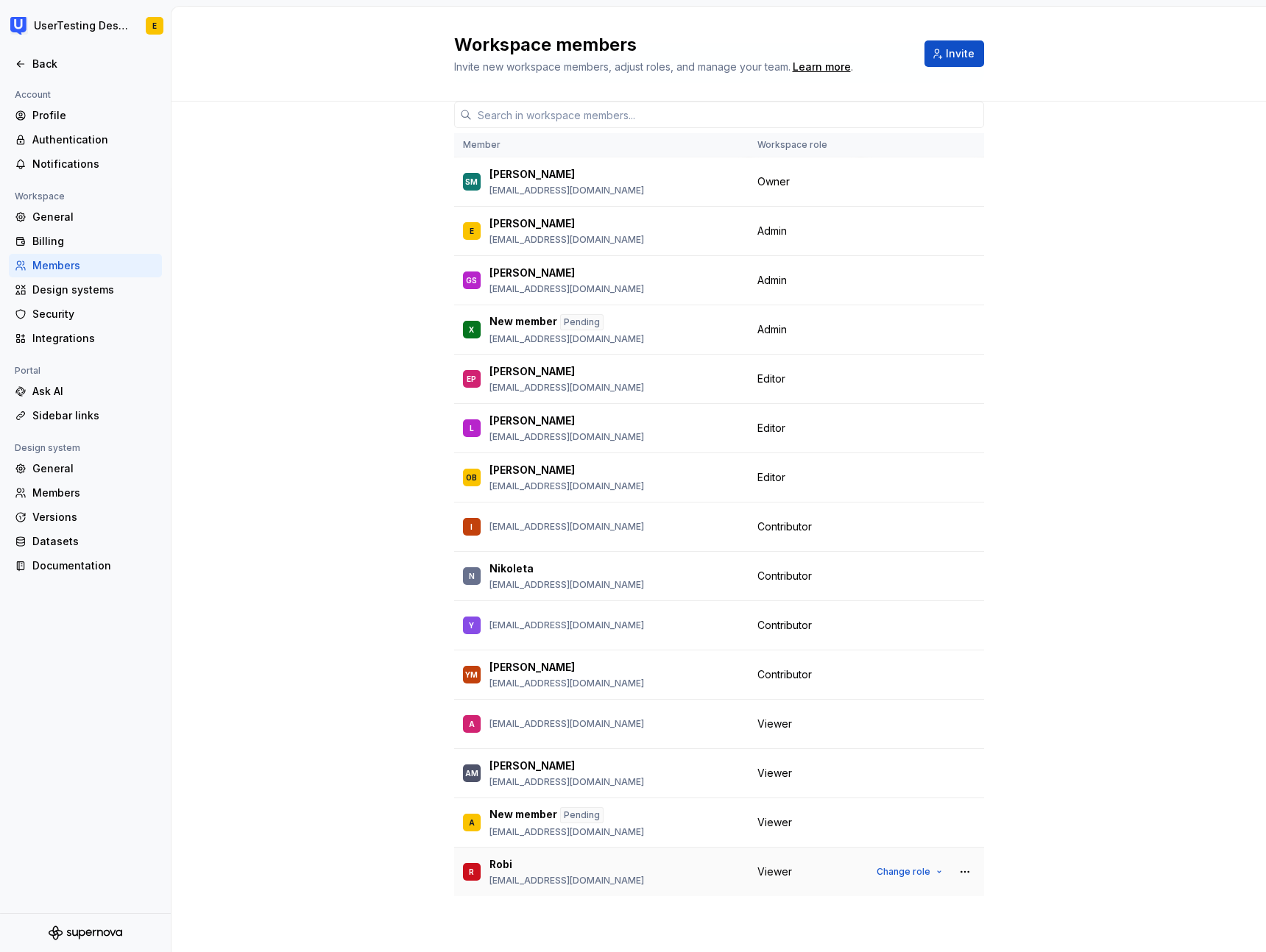
click at [596, 882] on p "[EMAIL_ADDRESS][DOMAIN_NAME]" at bounding box center [566, 880] width 155 height 12
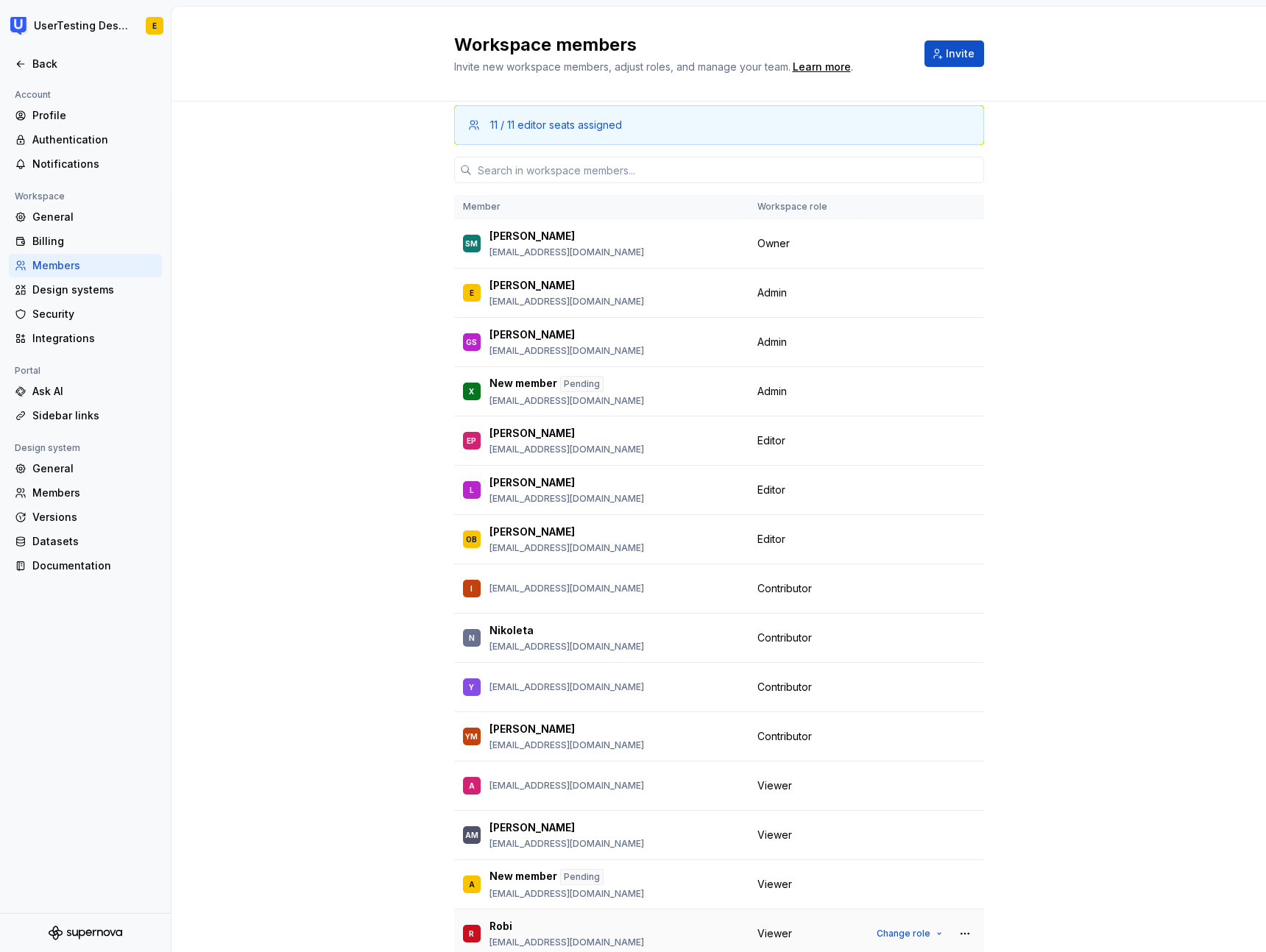
scroll to position [0, 0]
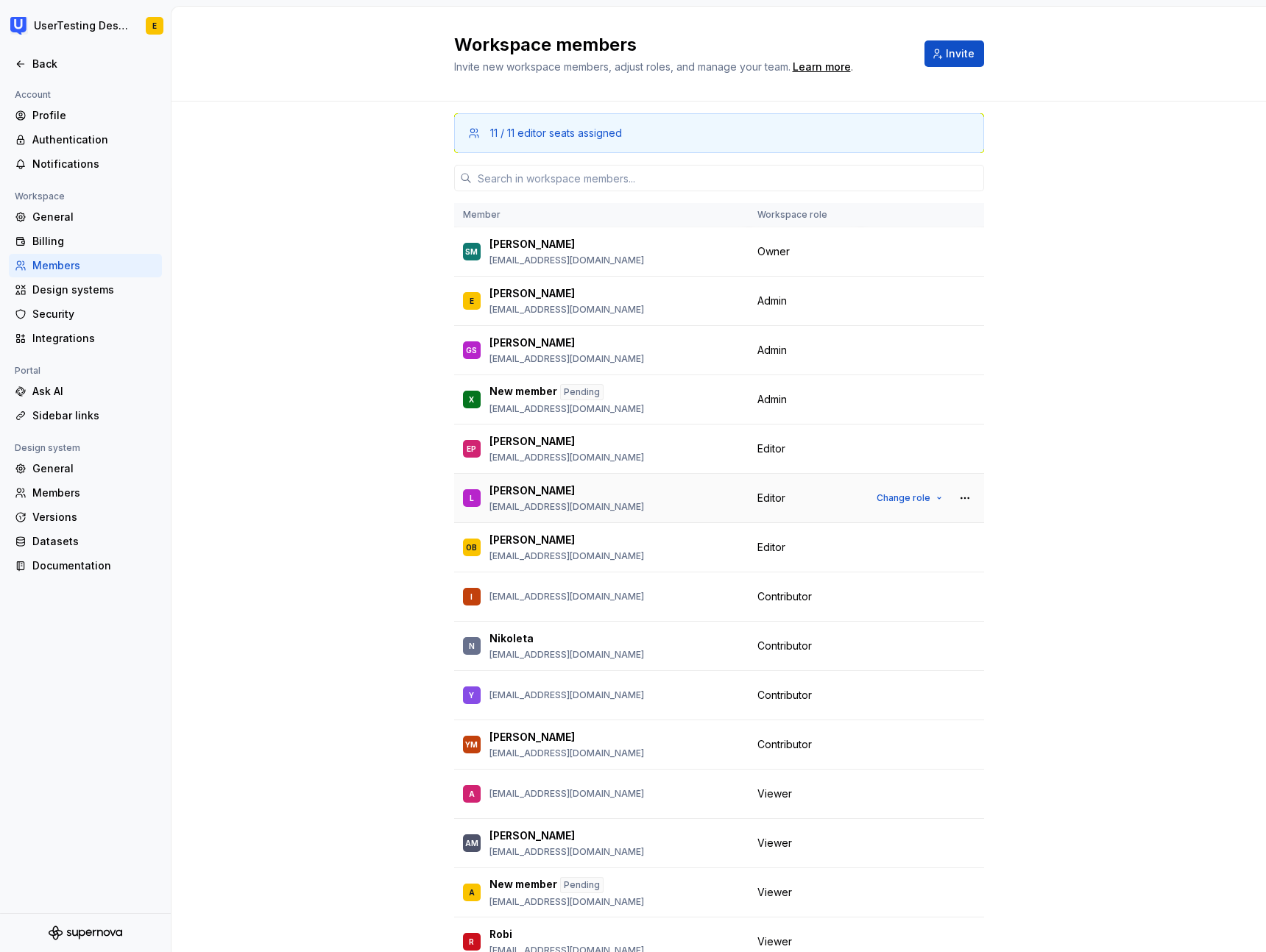
click at [771, 498] on span "Editor" at bounding box center [771, 498] width 28 height 15
click at [940, 493] on button "Change role" at bounding box center [909, 498] width 79 height 21
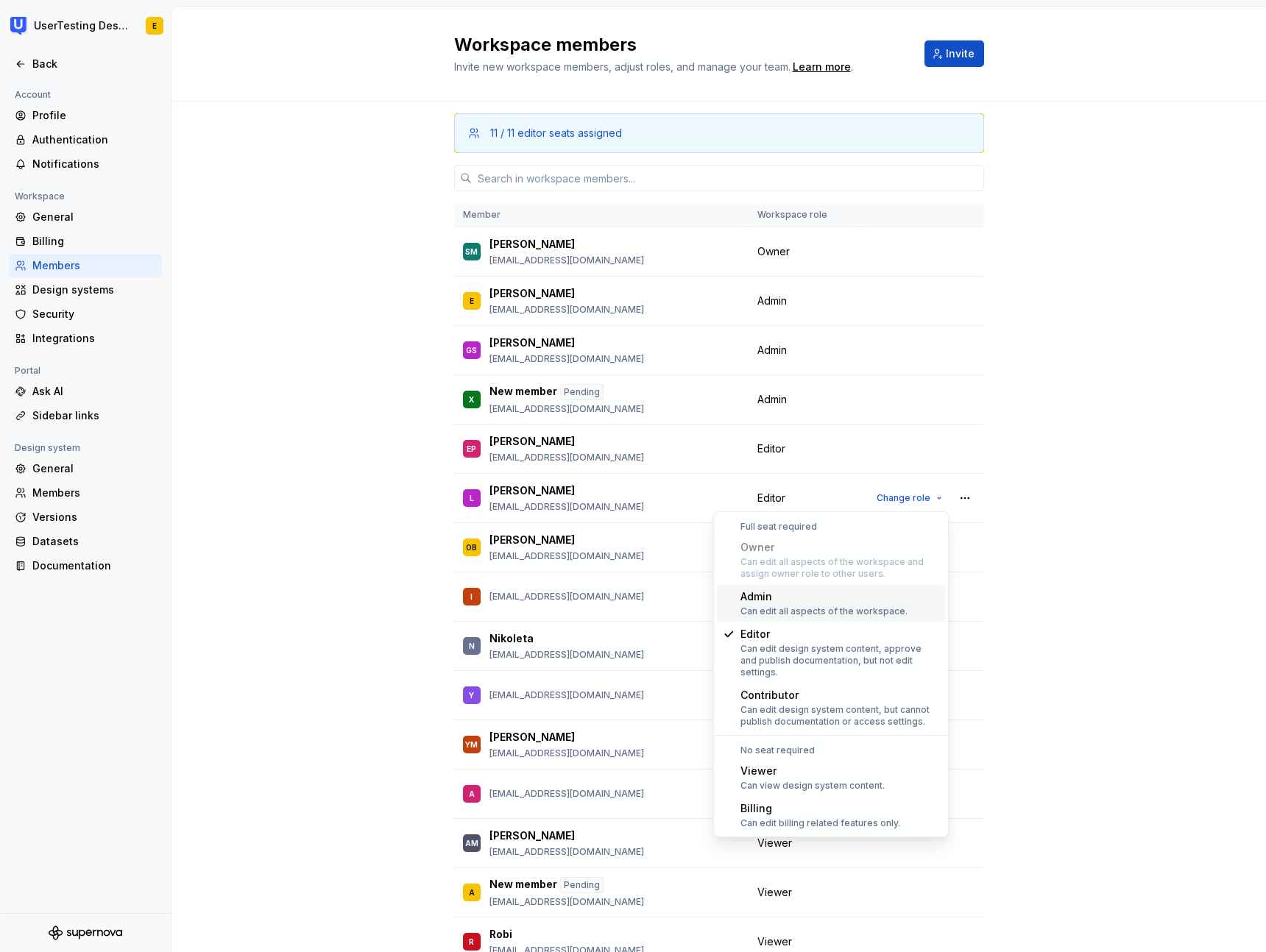
click at [820, 598] on div "Admin" at bounding box center [824, 597] width 167 height 15
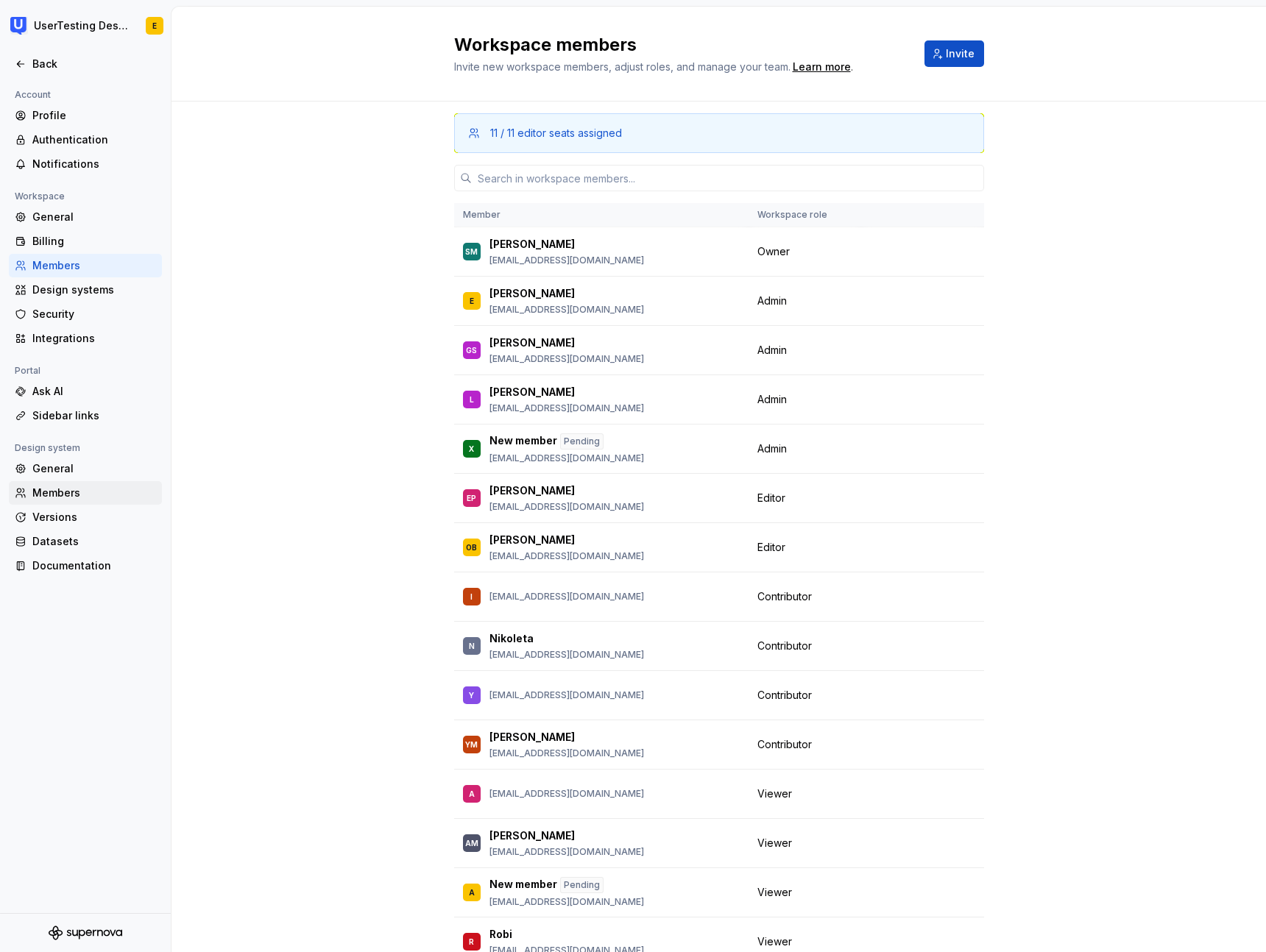
click at [68, 495] on div "Members" at bounding box center [94, 493] width 123 height 15
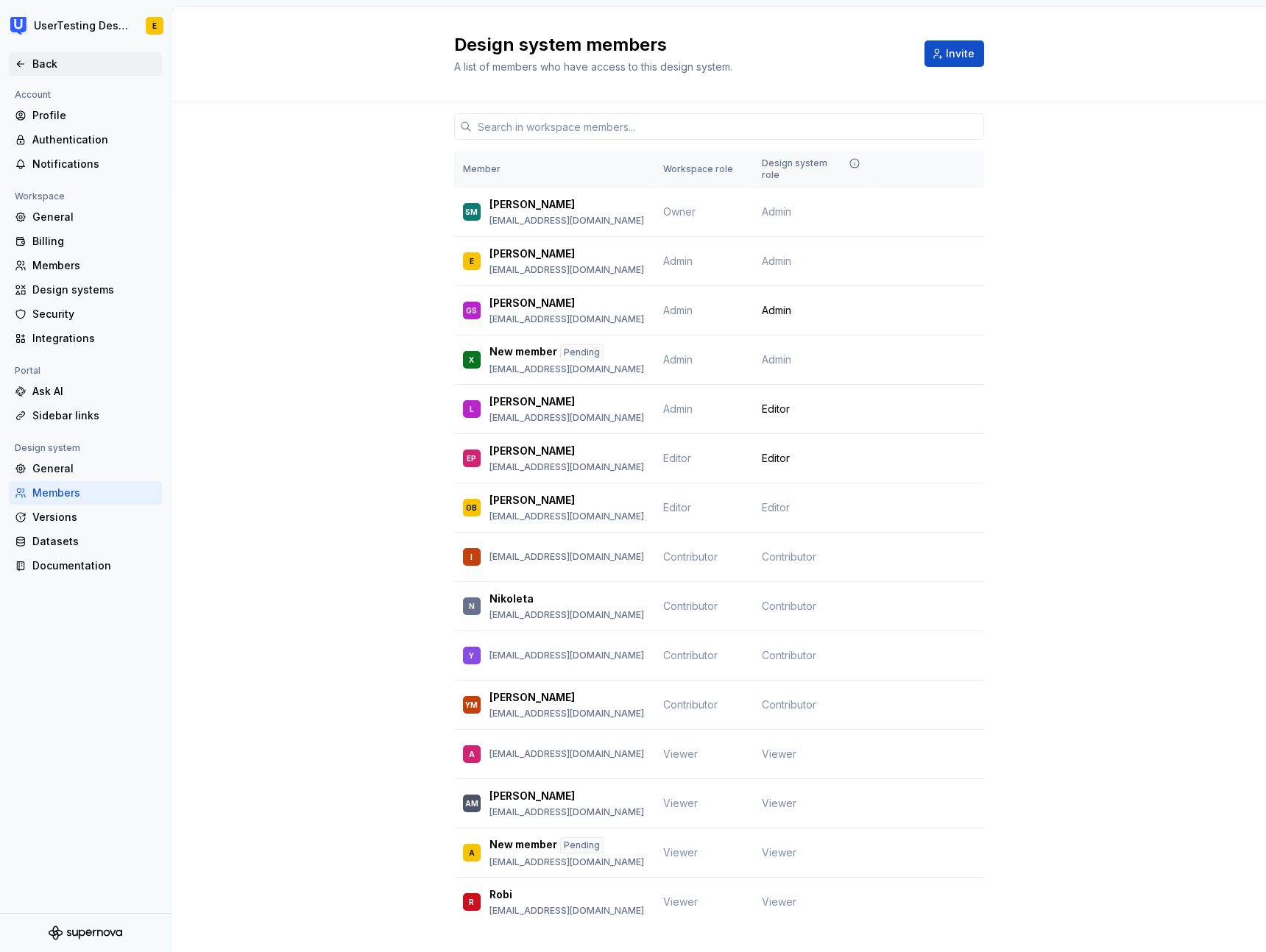
click at [30, 67] on div "Back" at bounding box center [85, 64] width 141 height 15
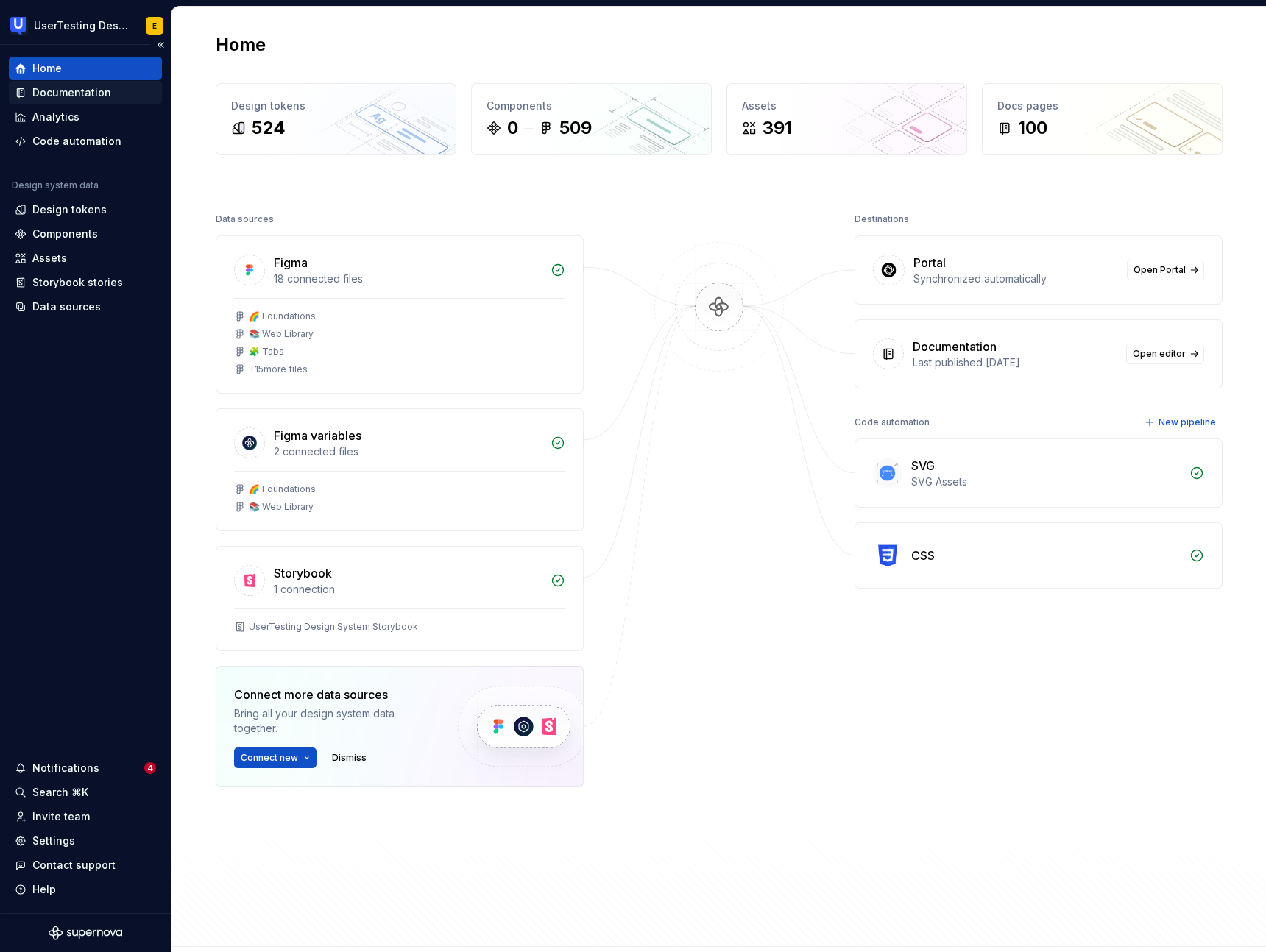
click at [85, 95] on div "Documentation" at bounding box center [72, 93] width 79 height 15
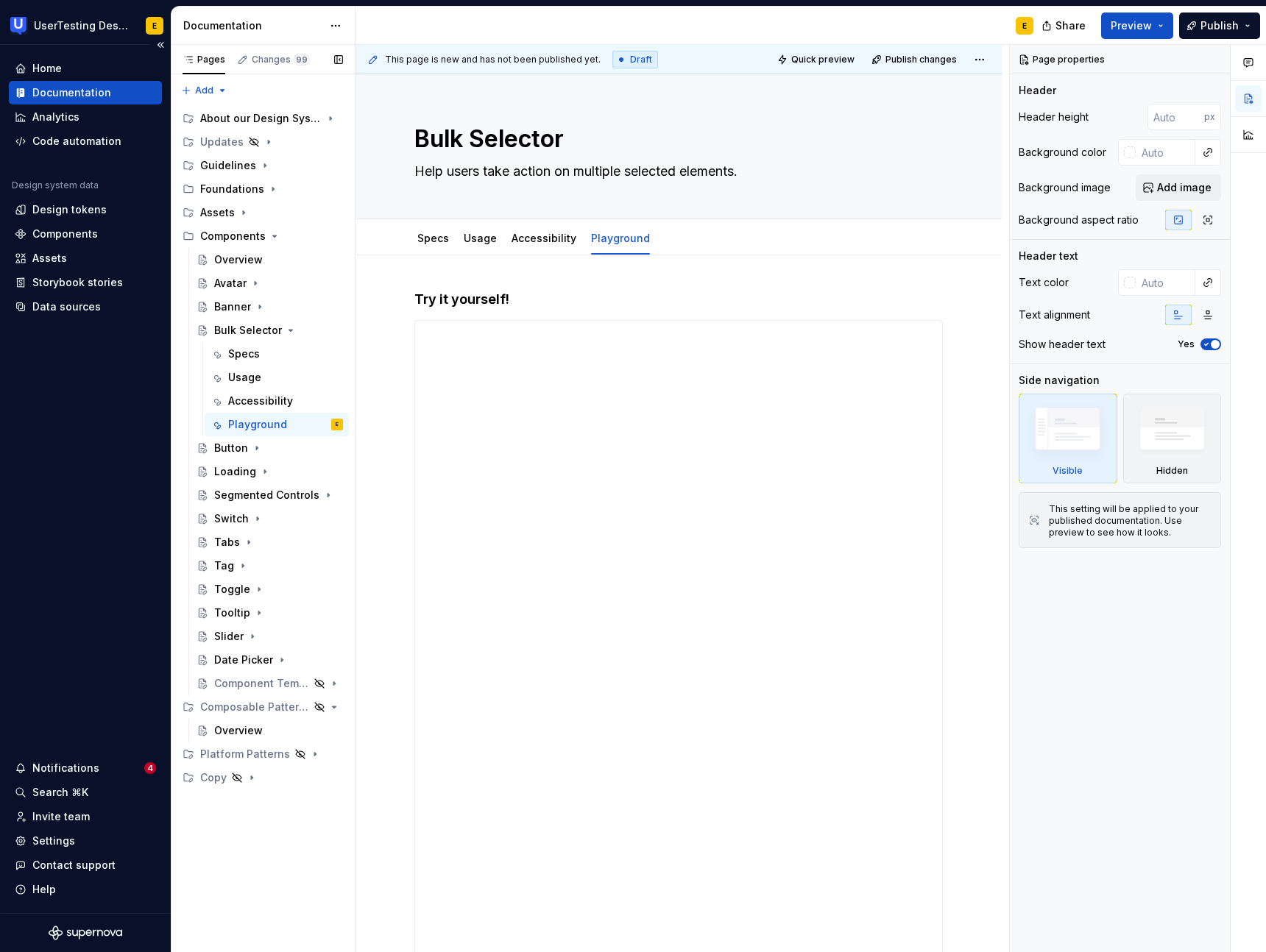
type textarea "*"
